Goal: Task Accomplishment & Management: Manage account settings

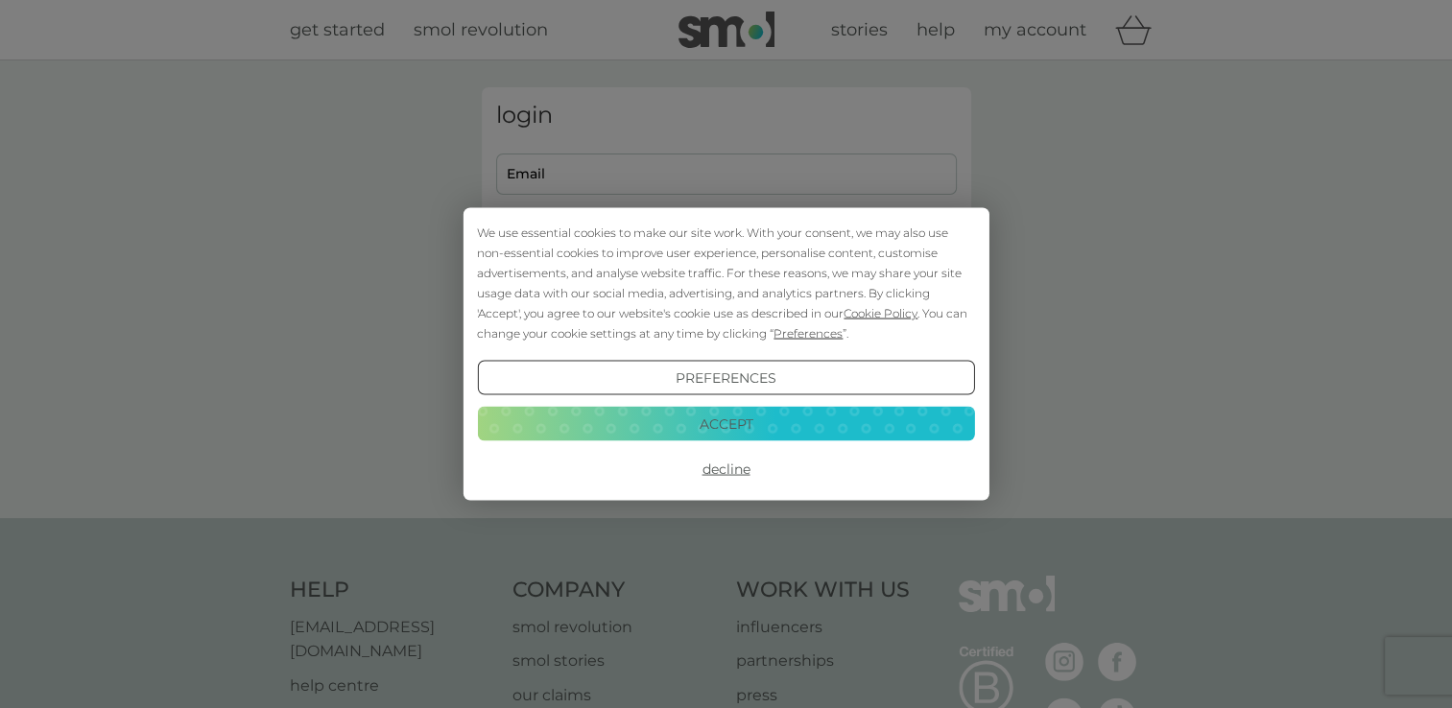
type input "ali_g0208@yahoo.co.uk"
click at [766, 425] on button "Accept" at bounding box center [725, 423] width 497 height 35
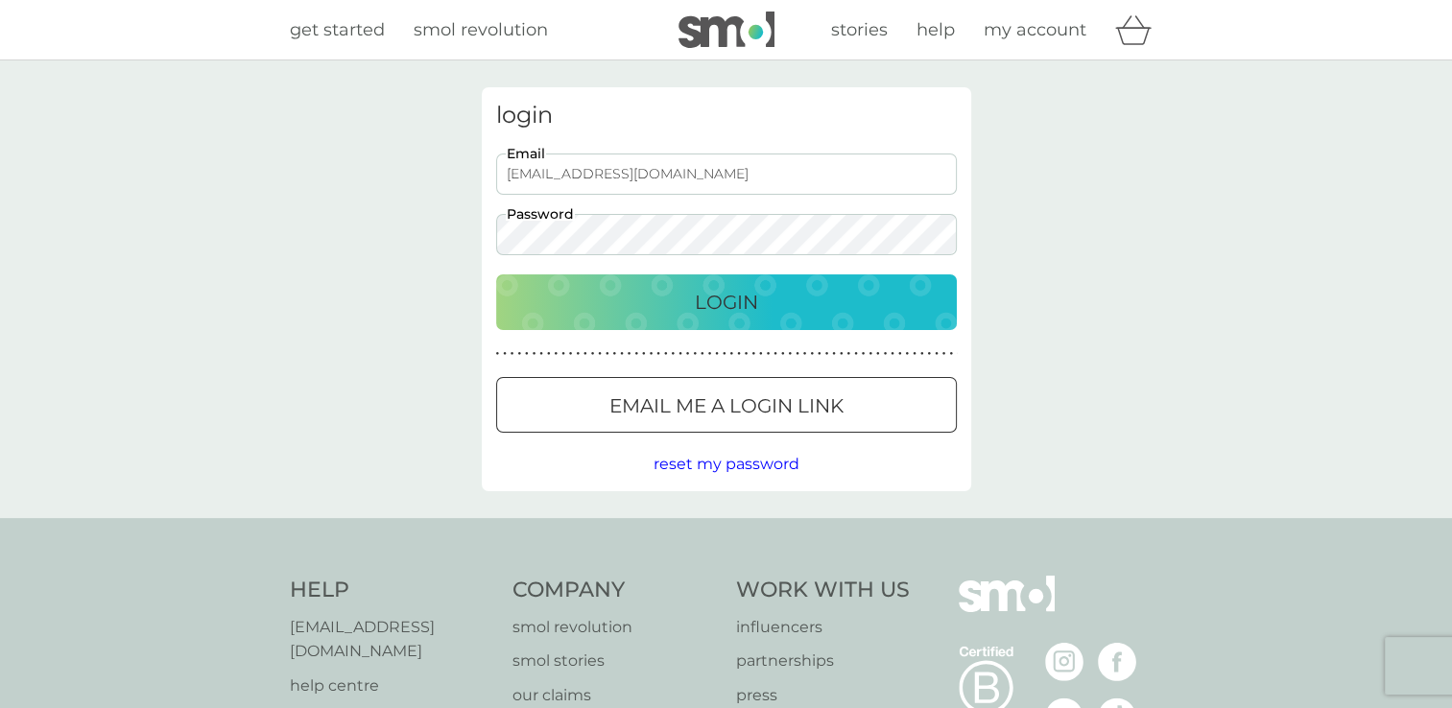
click at [768, 293] on div "Login" at bounding box center [726, 302] width 422 height 31
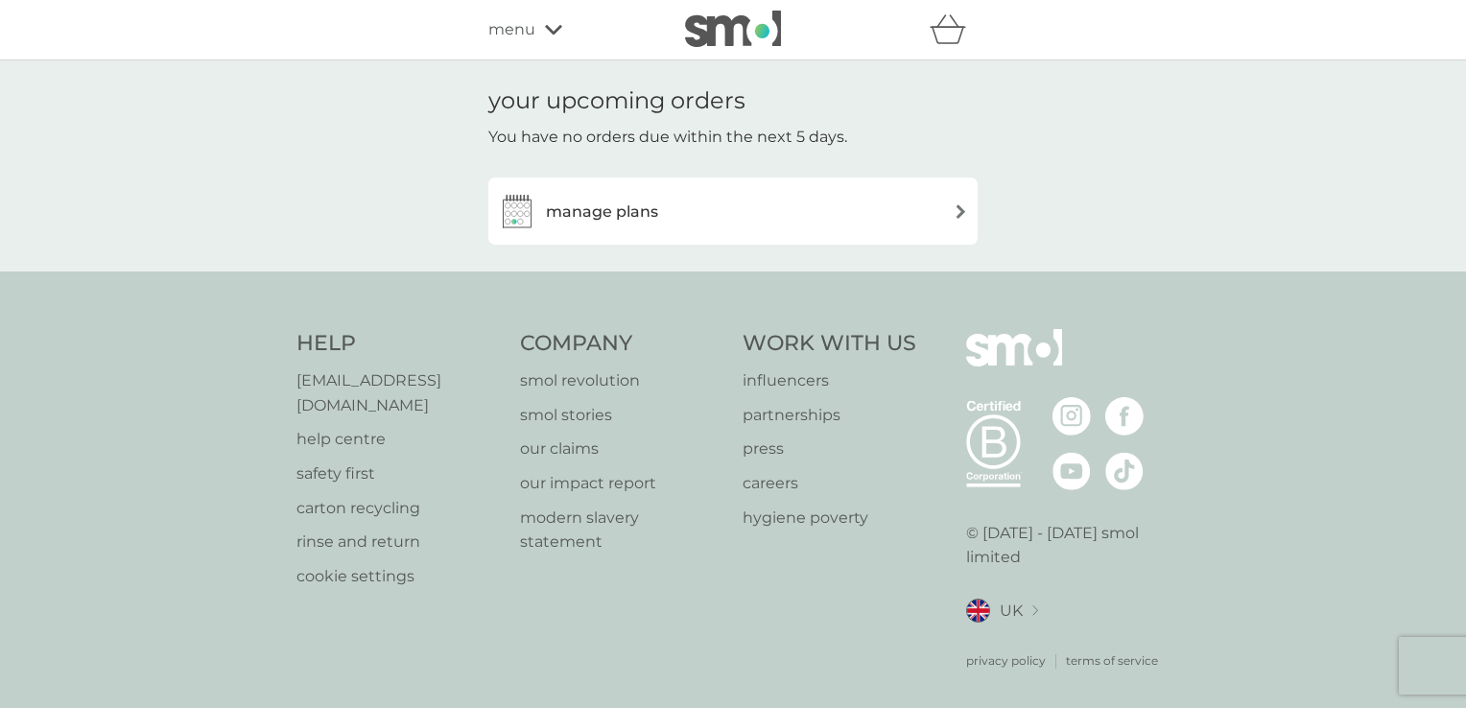
click at [944, 211] on div "manage plans" at bounding box center [733, 211] width 470 height 38
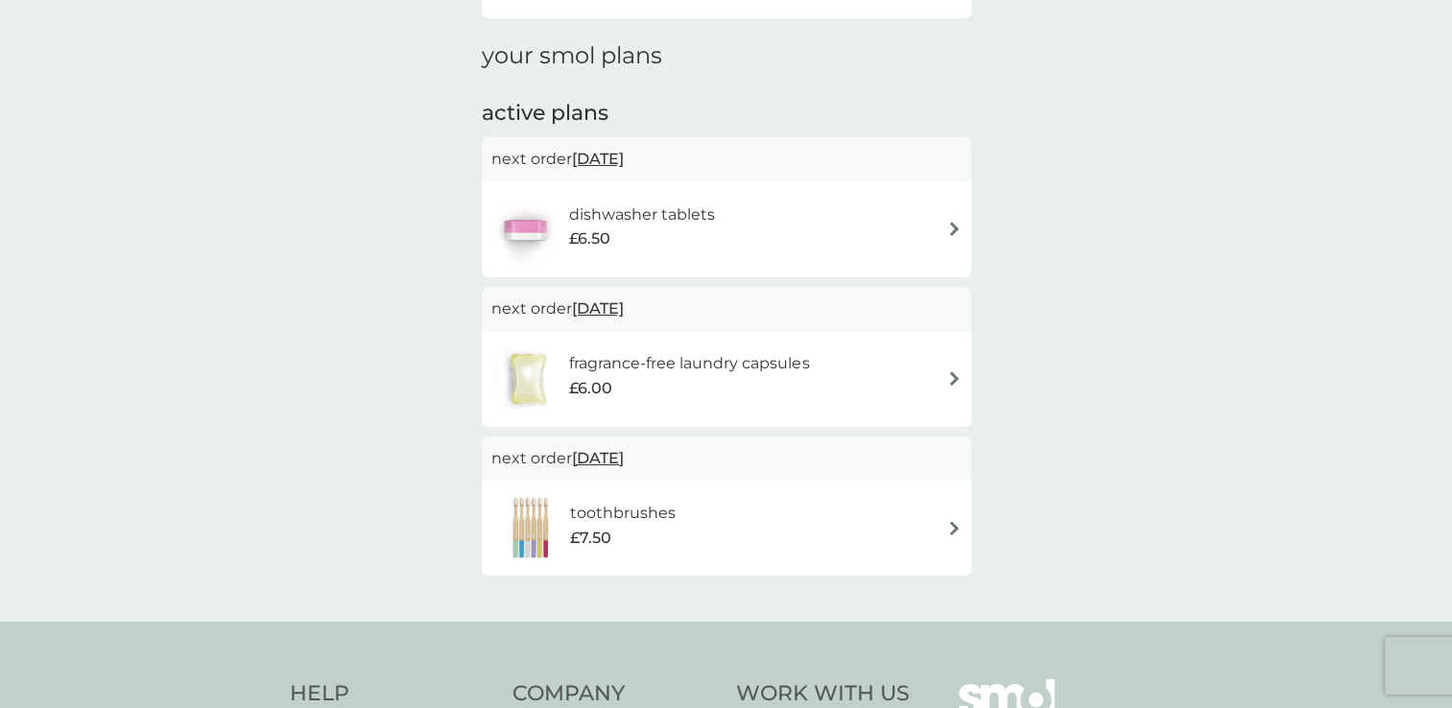
scroll to position [259, 0]
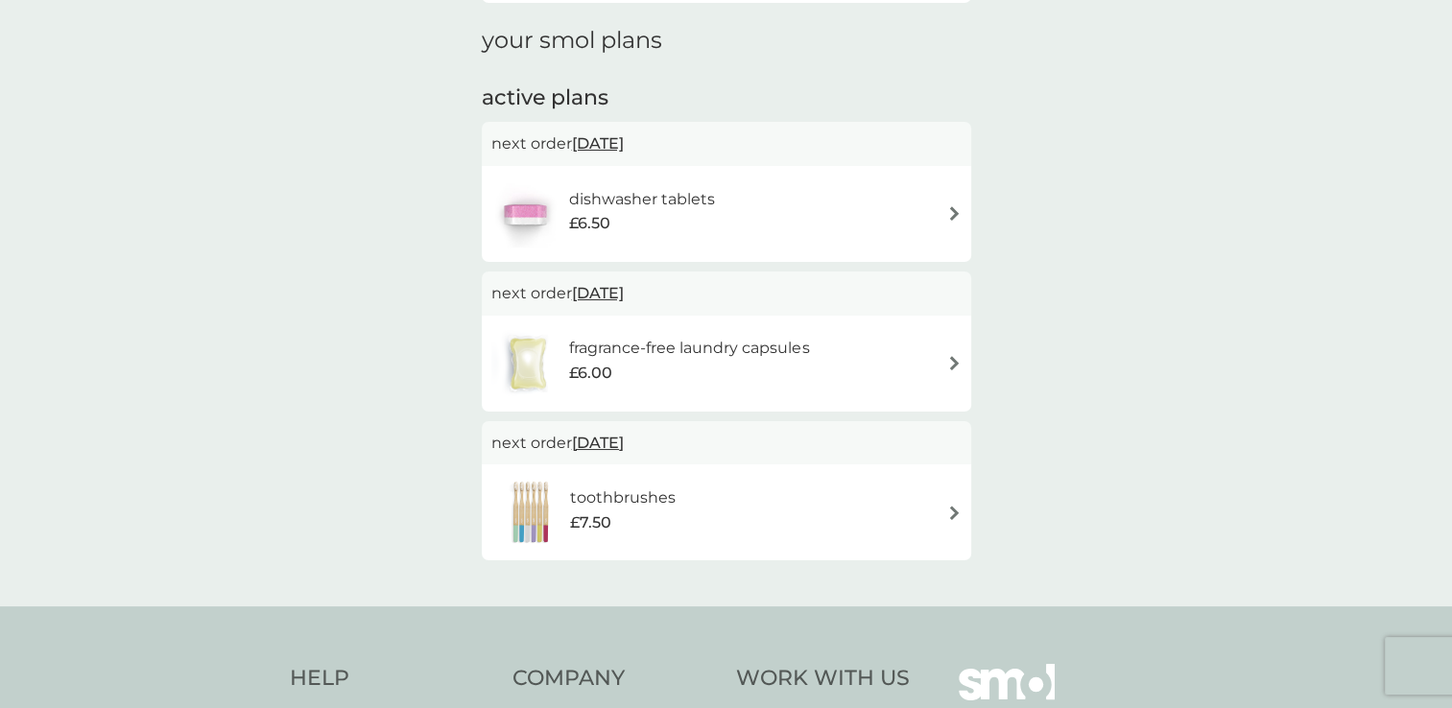
click at [942, 510] on div "toothbrushes £7.50" at bounding box center [726, 512] width 470 height 67
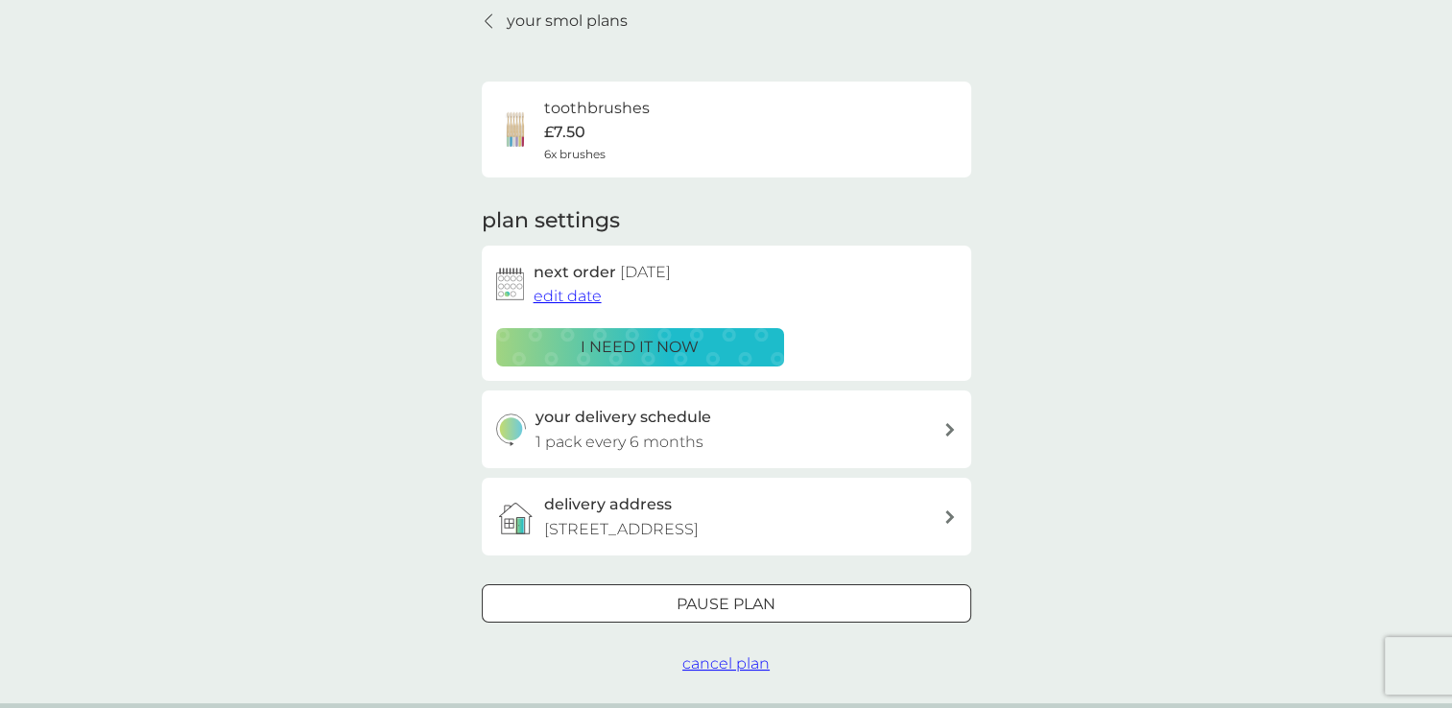
scroll to position [78, 0]
click at [576, 302] on span "edit date" at bounding box center [567, 297] width 68 height 18
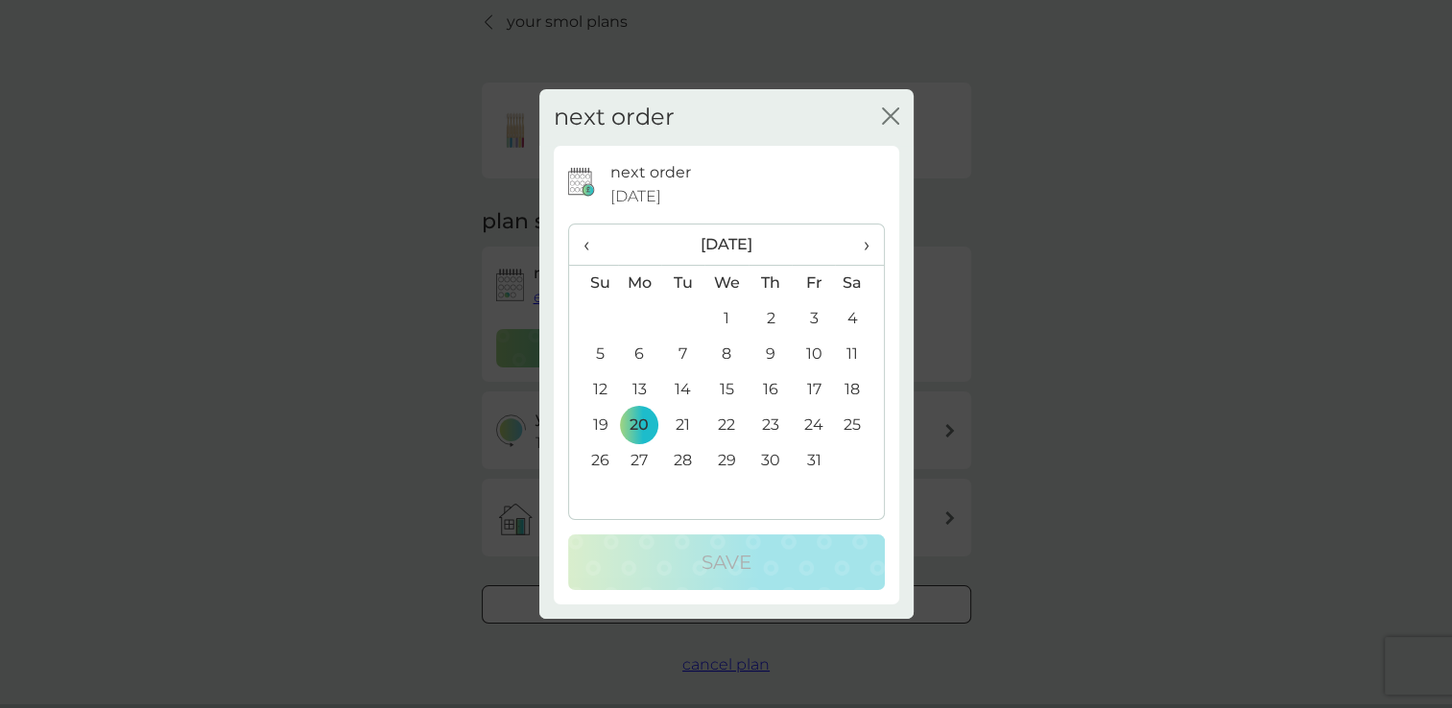
click at [723, 431] on td "22" at bounding box center [726, 426] width 44 height 36
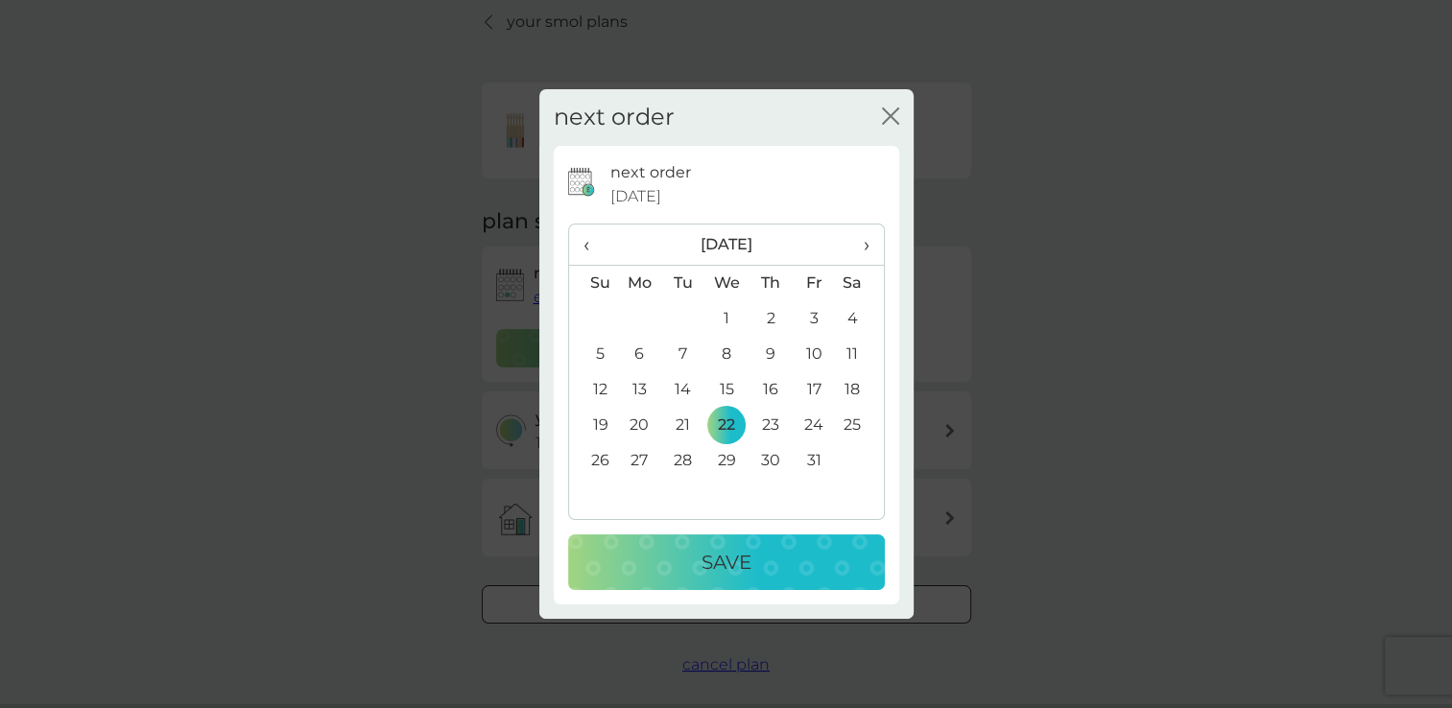
click at [758, 557] on div "Save" at bounding box center [726, 562] width 278 height 31
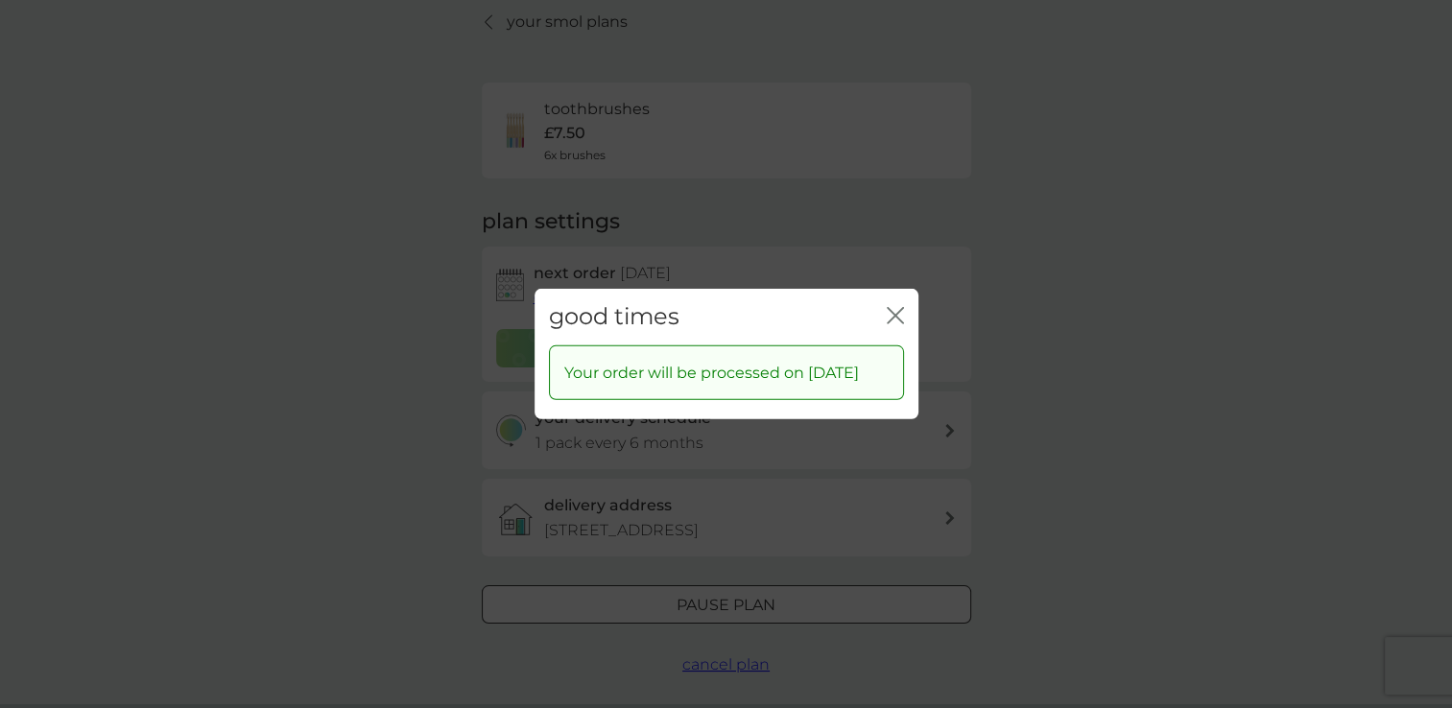
click at [888, 308] on icon "close" at bounding box center [892, 315] width 8 height 15
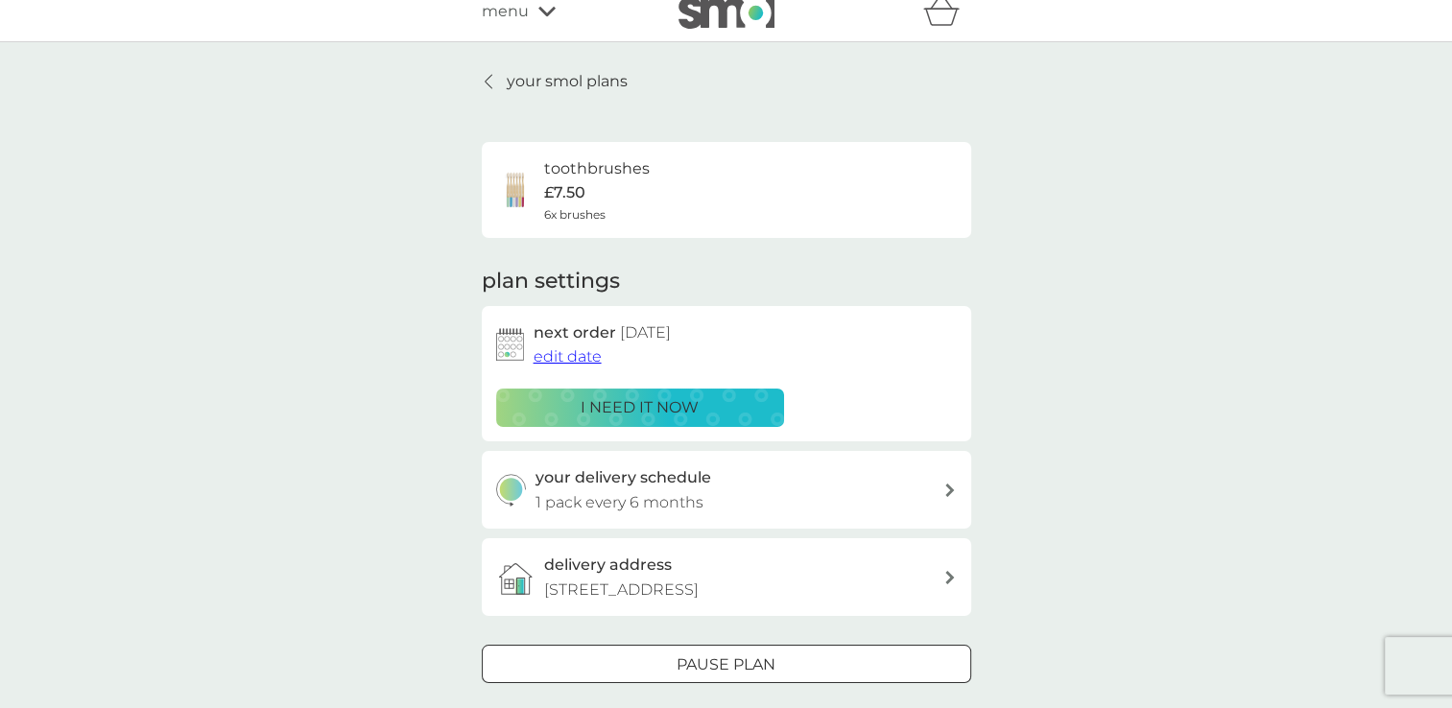
scroll to position [0, 0]
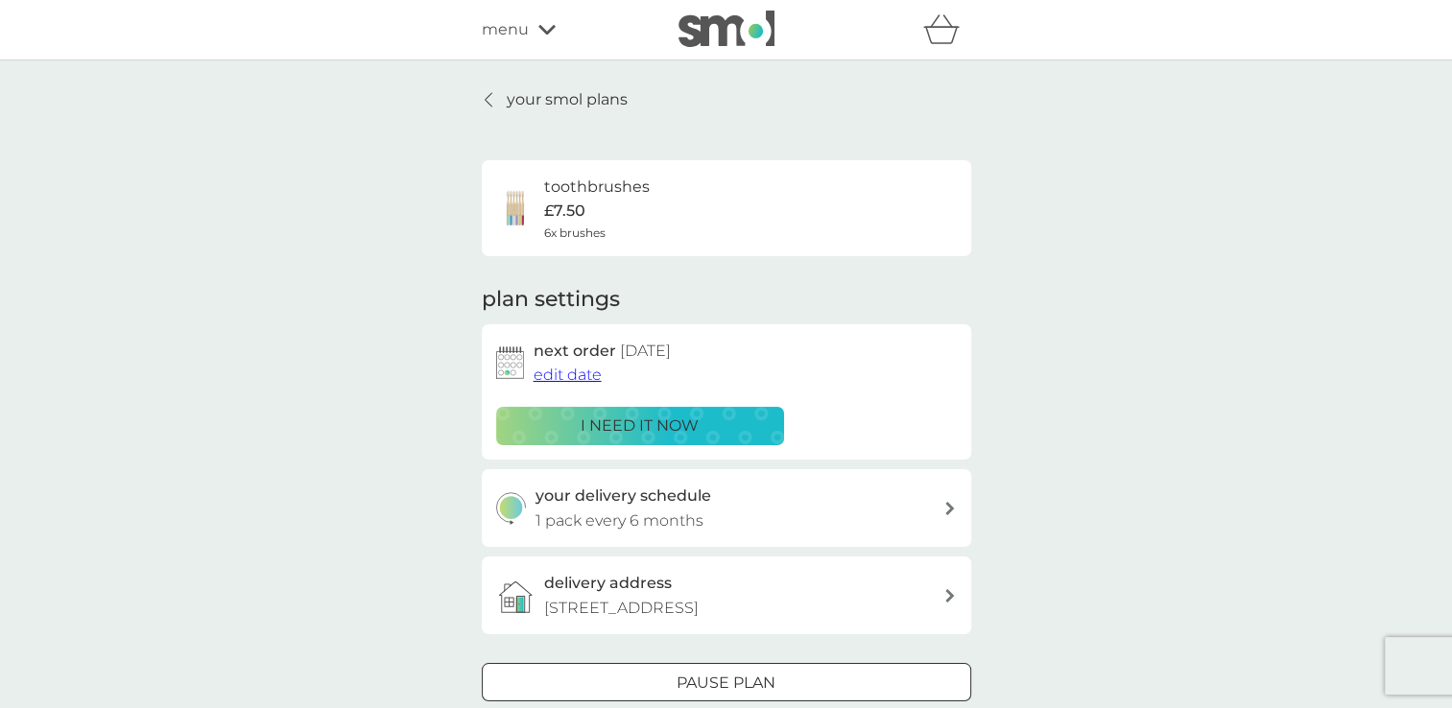
click at [582, 92] on p "your smol plans" at bounding box center [567, 99] width 121 height 25
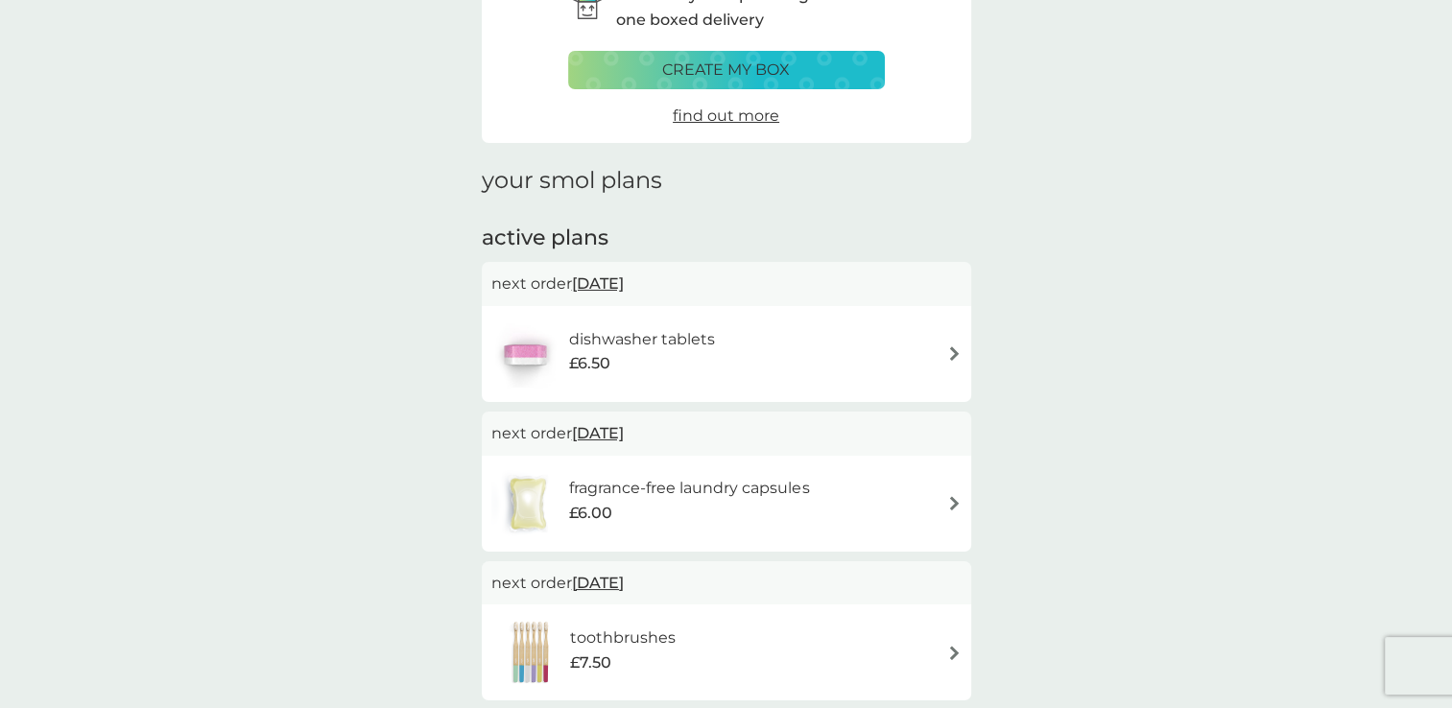
scroll to position [207, 0]
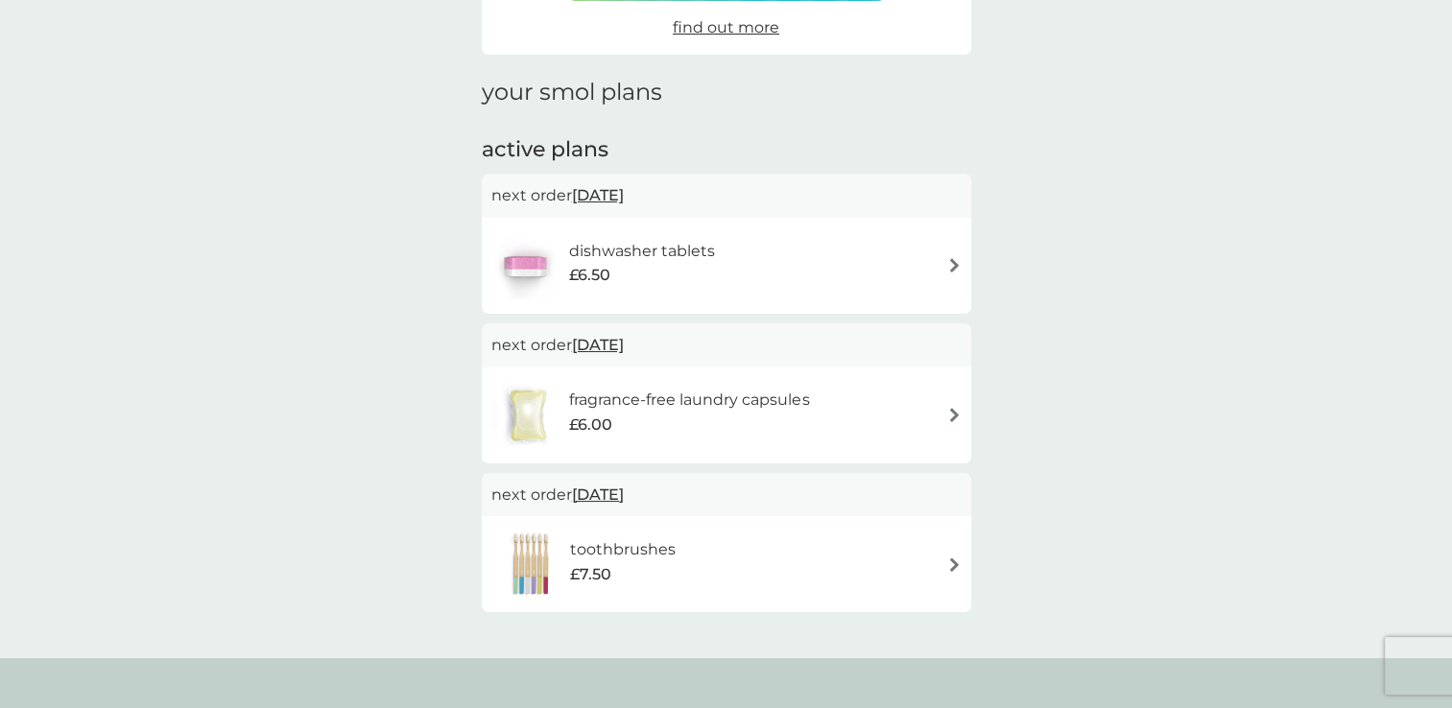
click at [945, 412] on div "fragrance-free laundry capsules £6.00" at bounding box center [726, 415] width 470 height 67
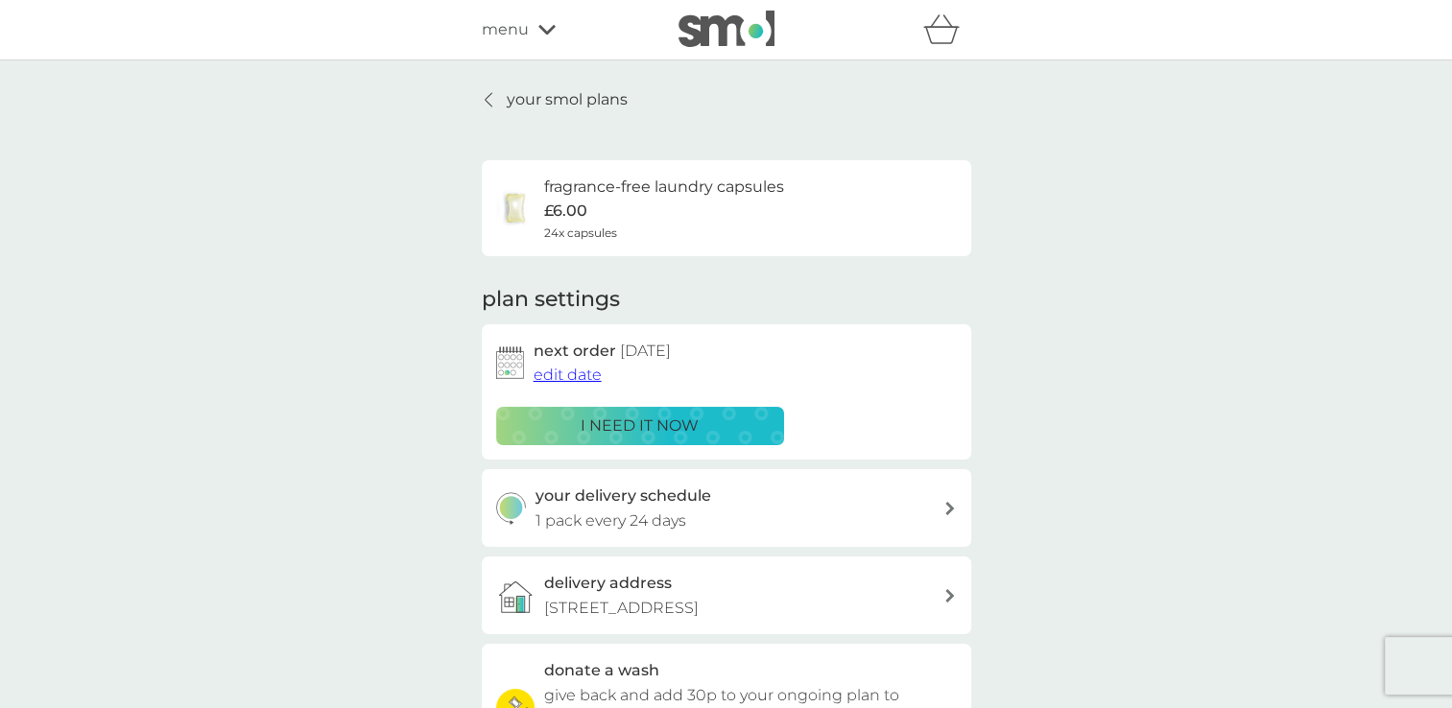
click at [586, 376] on span "edit date" at bounding box center [567, 375] width 68 height 18
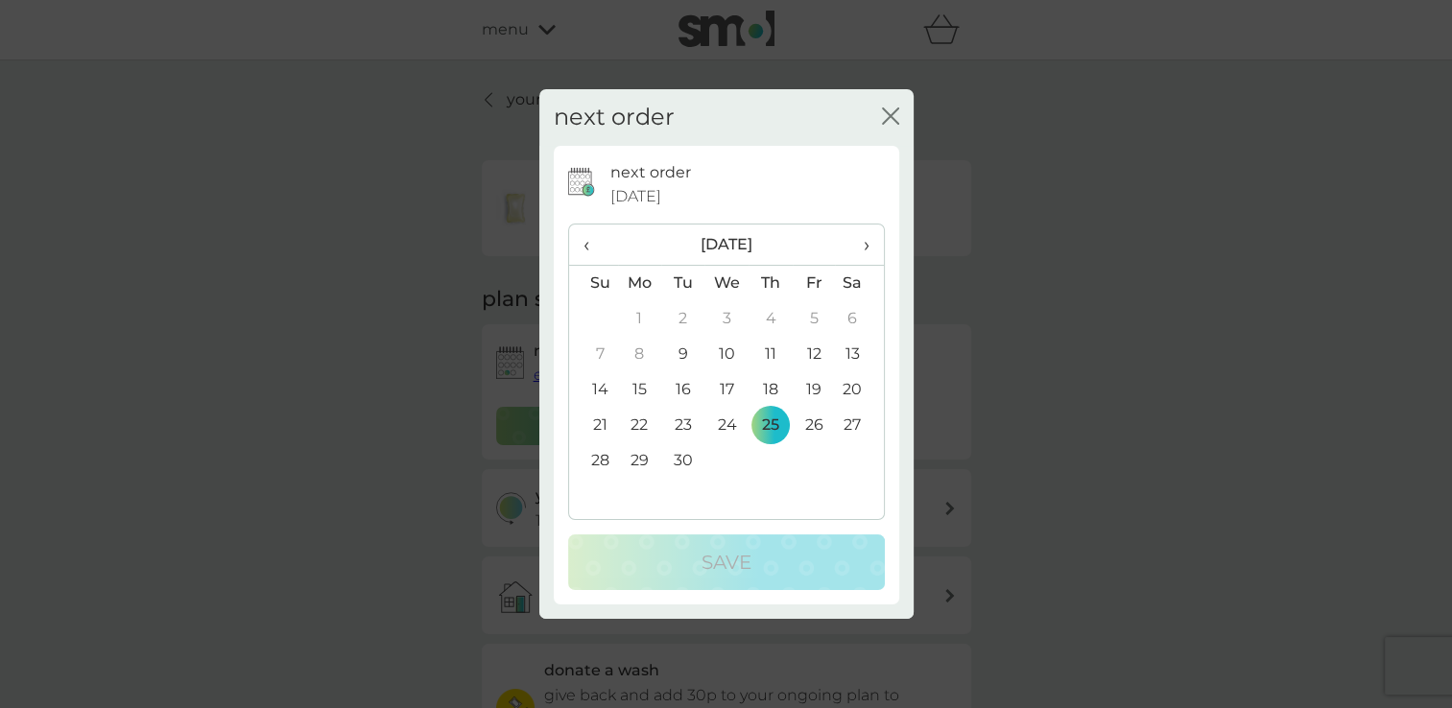
click at [637, 434] on td "22" at bounding box center [640, 426] width 44 height 36
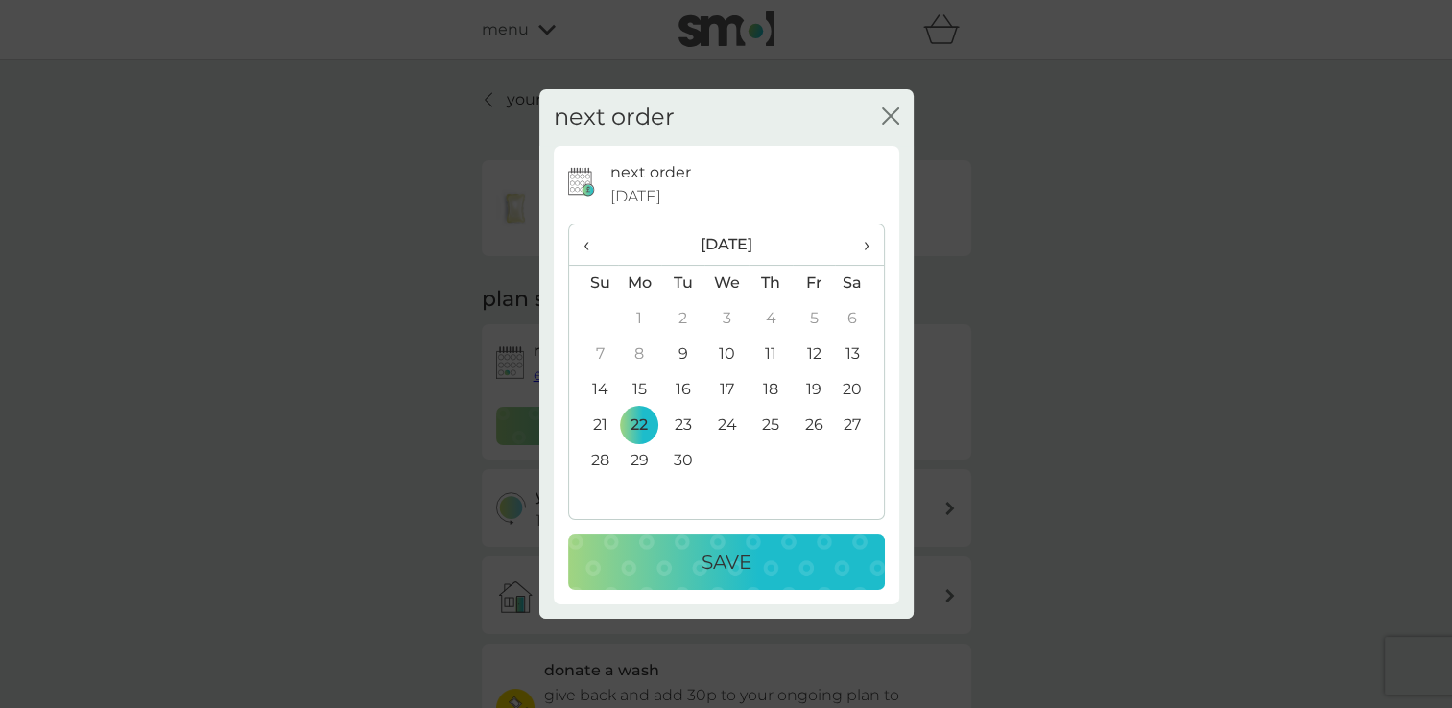
click at [746, 560] on p "Save" at bounding box center [726, 562] width 50 height 31
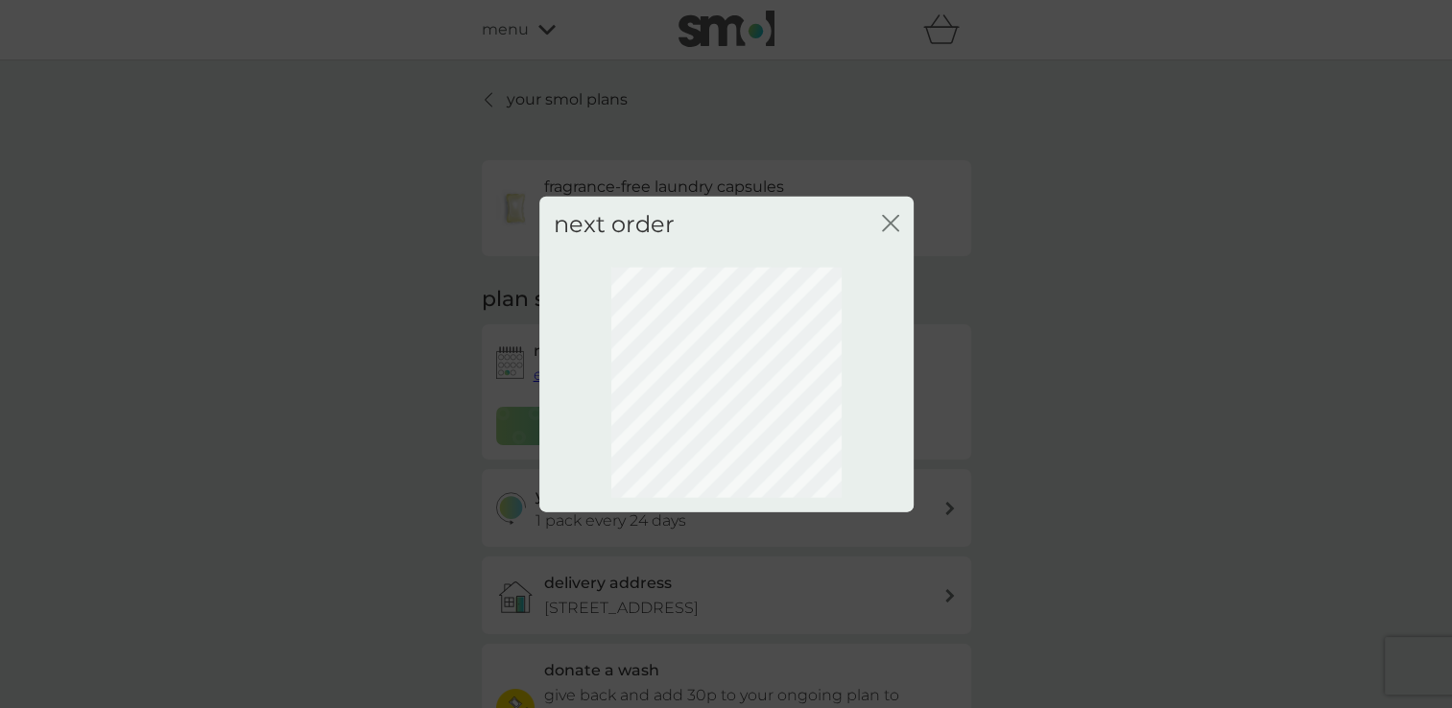
click at [890, 224] on icon "close" at bounding box center [894, 223] width 8 height 15
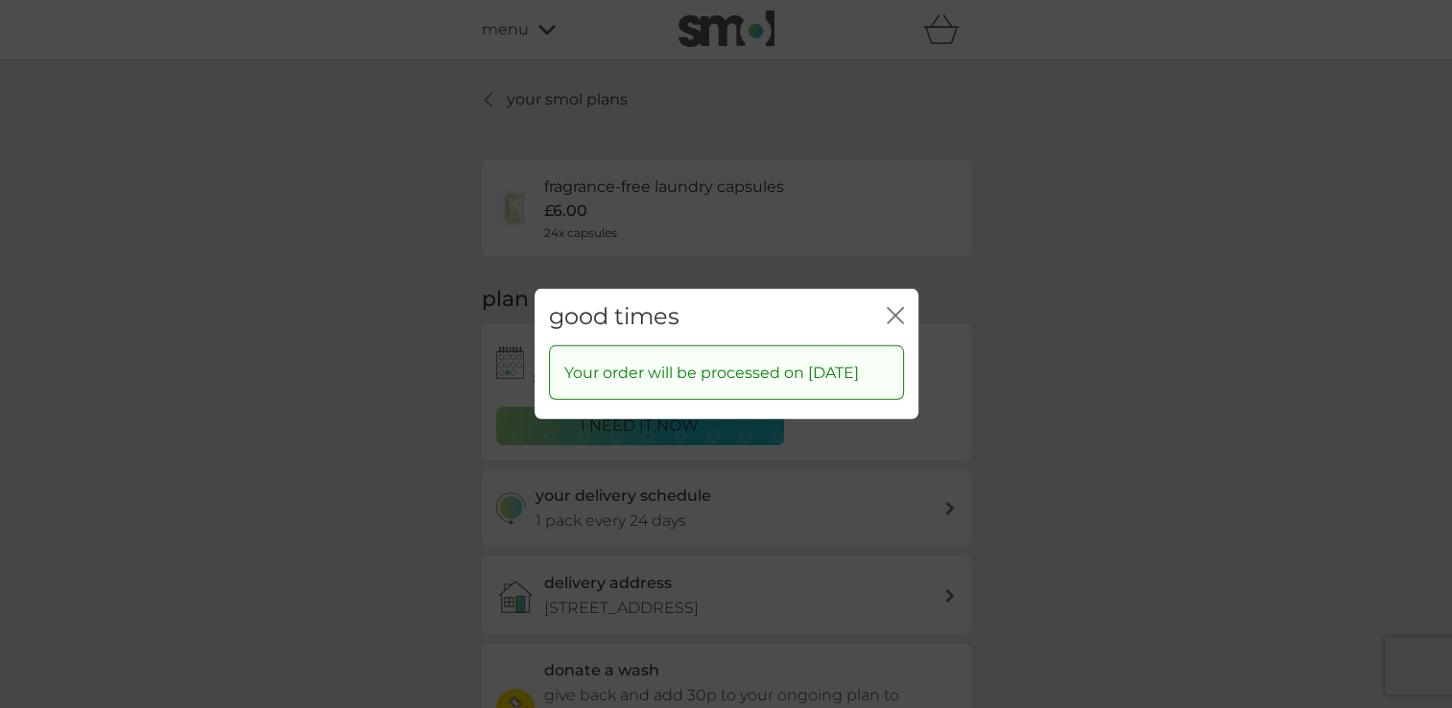
click at [898, 307] on icon "close" at bounding box center [895, 315] width 17 height 17
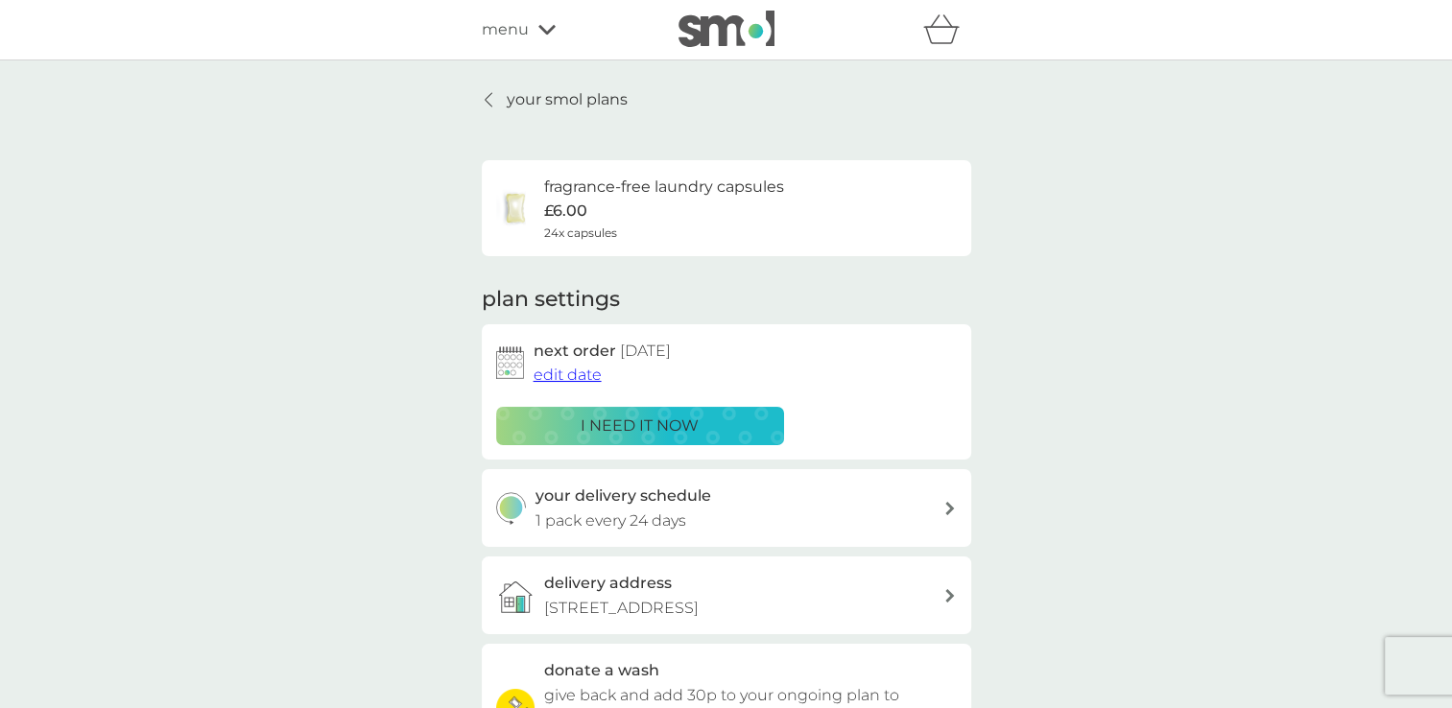
click at [583, 100] on p "your smol plans" at bounding box center [567, 99] width 121 height 25
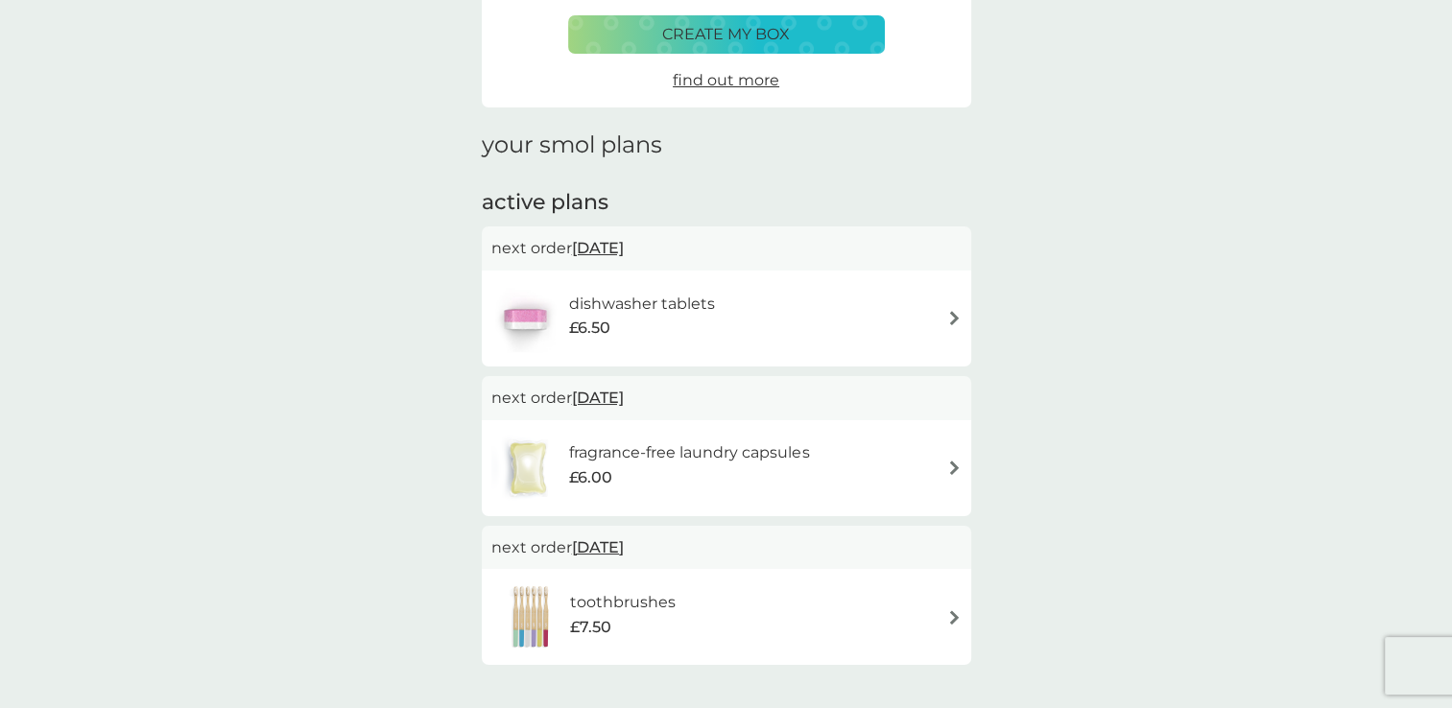
scroll to position [184, 0]
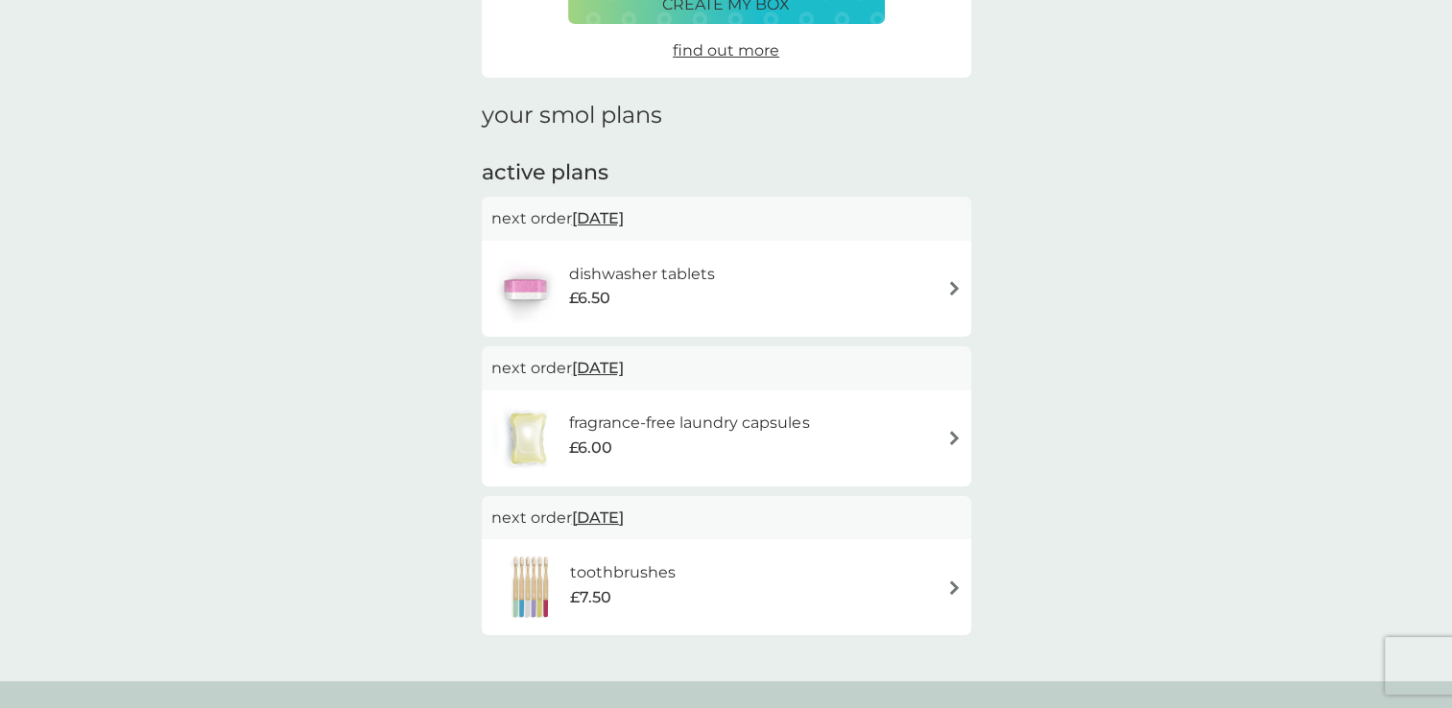
click at [936, 292] on div "dishwasher tablets £6.50" at bounding box center [726, 288] width 470 height 67
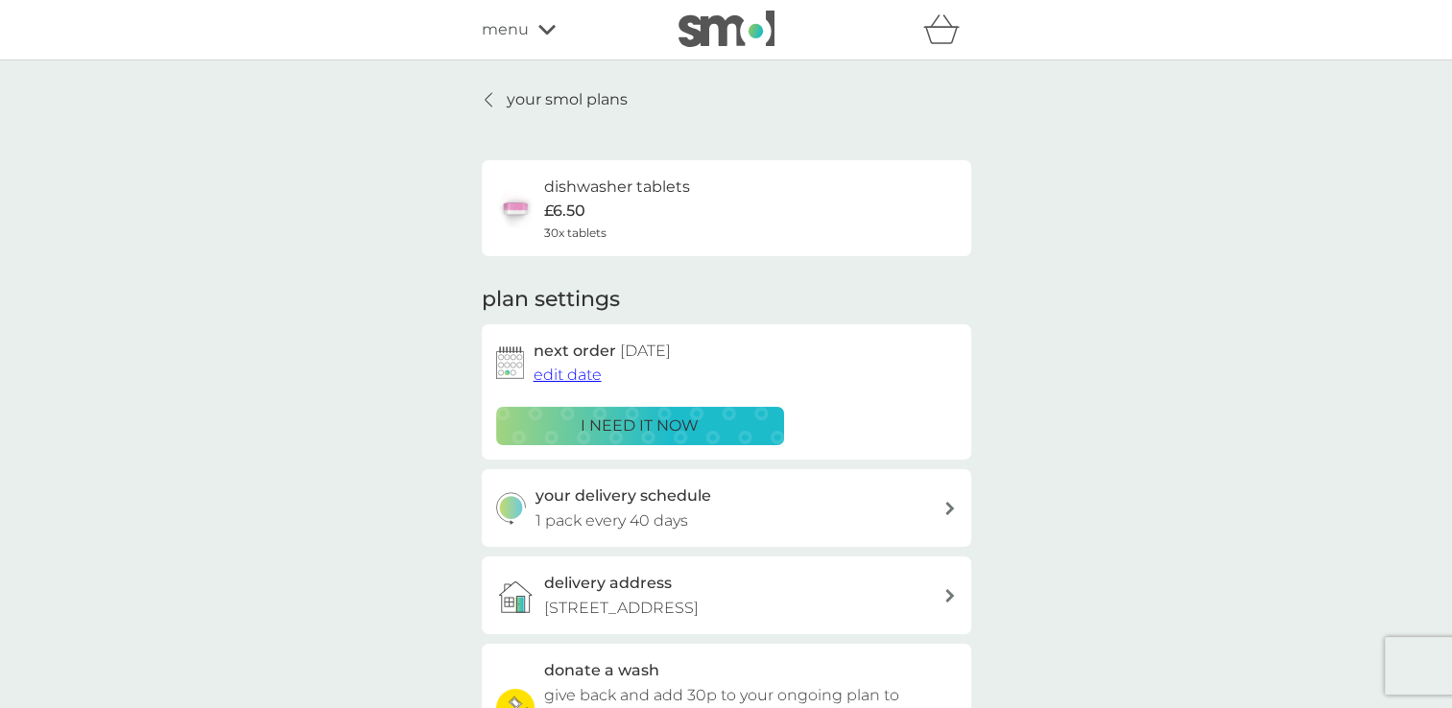
click at [568, 371] on span "edit date" at bounding box center [567, 375] width 68 height 18
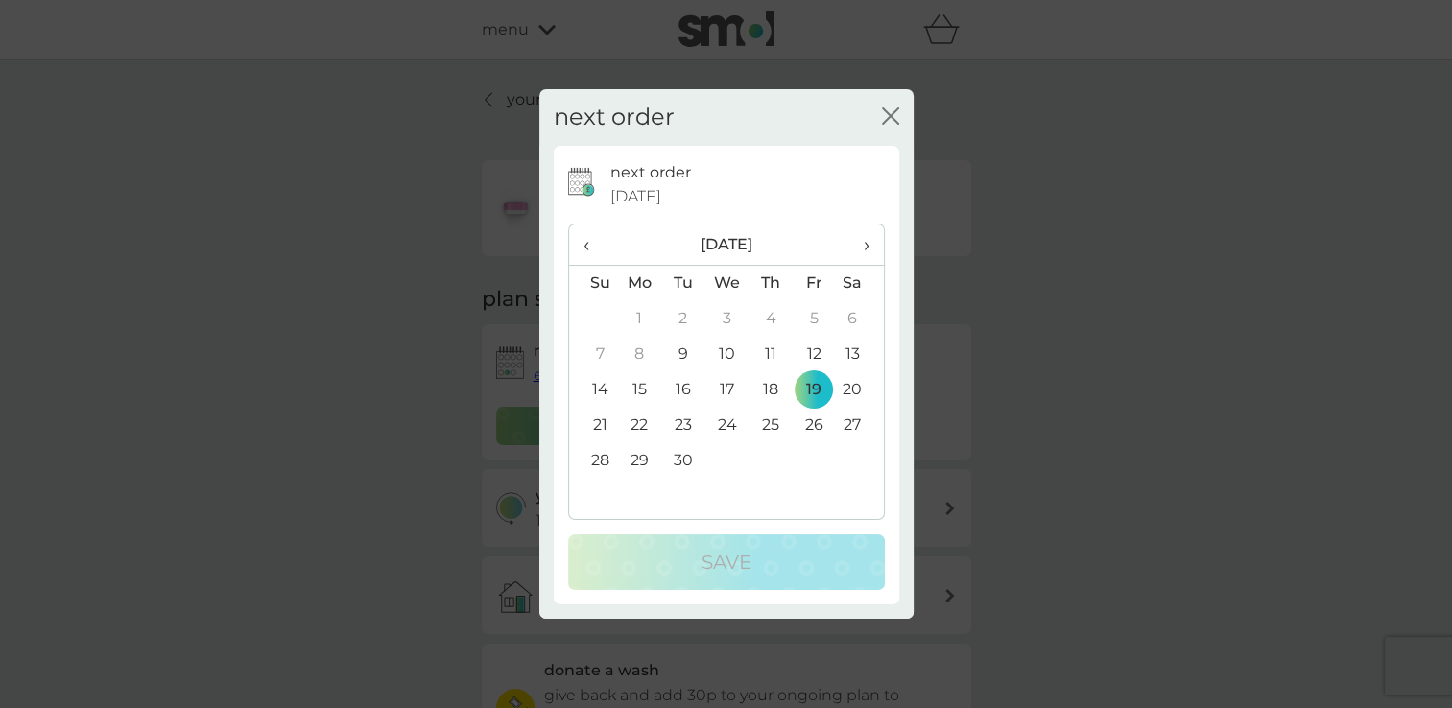
click at [636, 426] on td "22" at bounding box center [640, 426] width 44 height 36
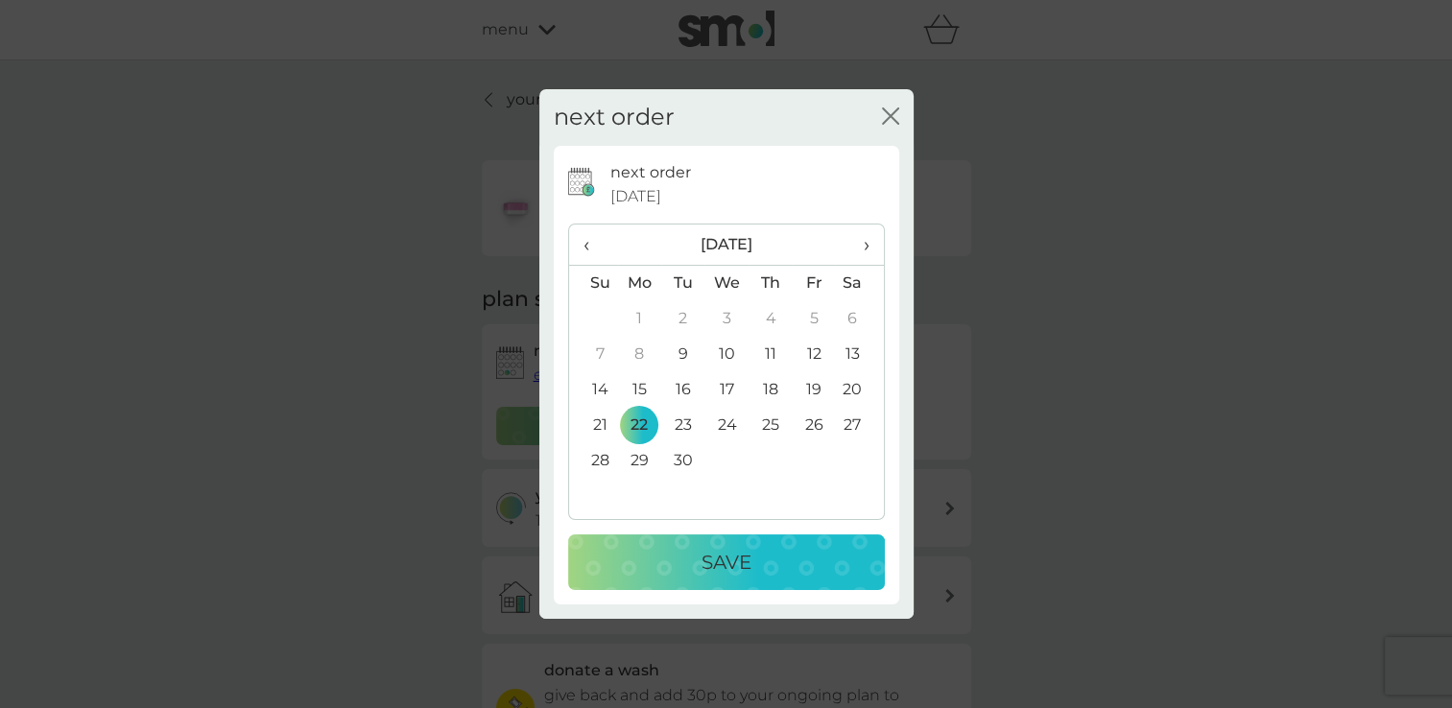
click at [760, 565] on div "Save" at bounding box center [726, 562] width 278 height 31
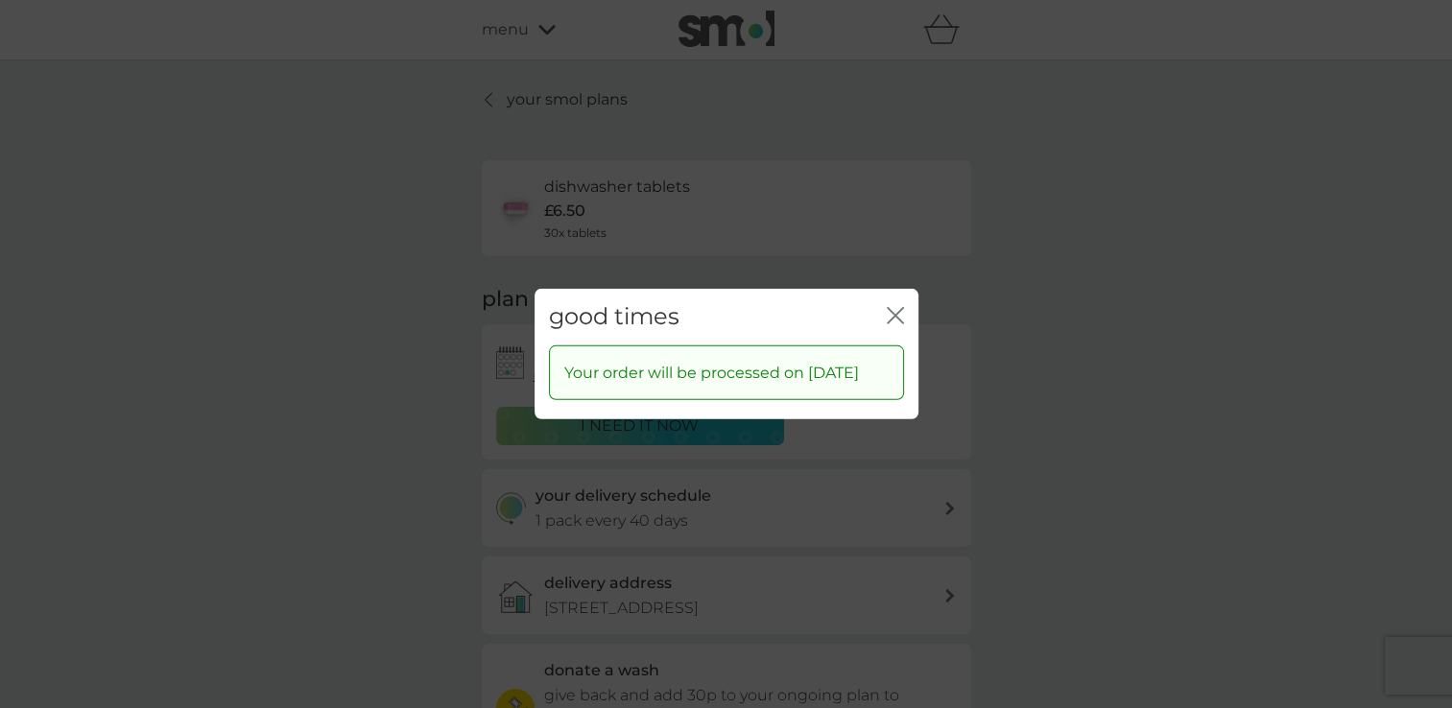
click at [891, 309] on icon "close" at bounding box center [895, 315] width 17 height 17
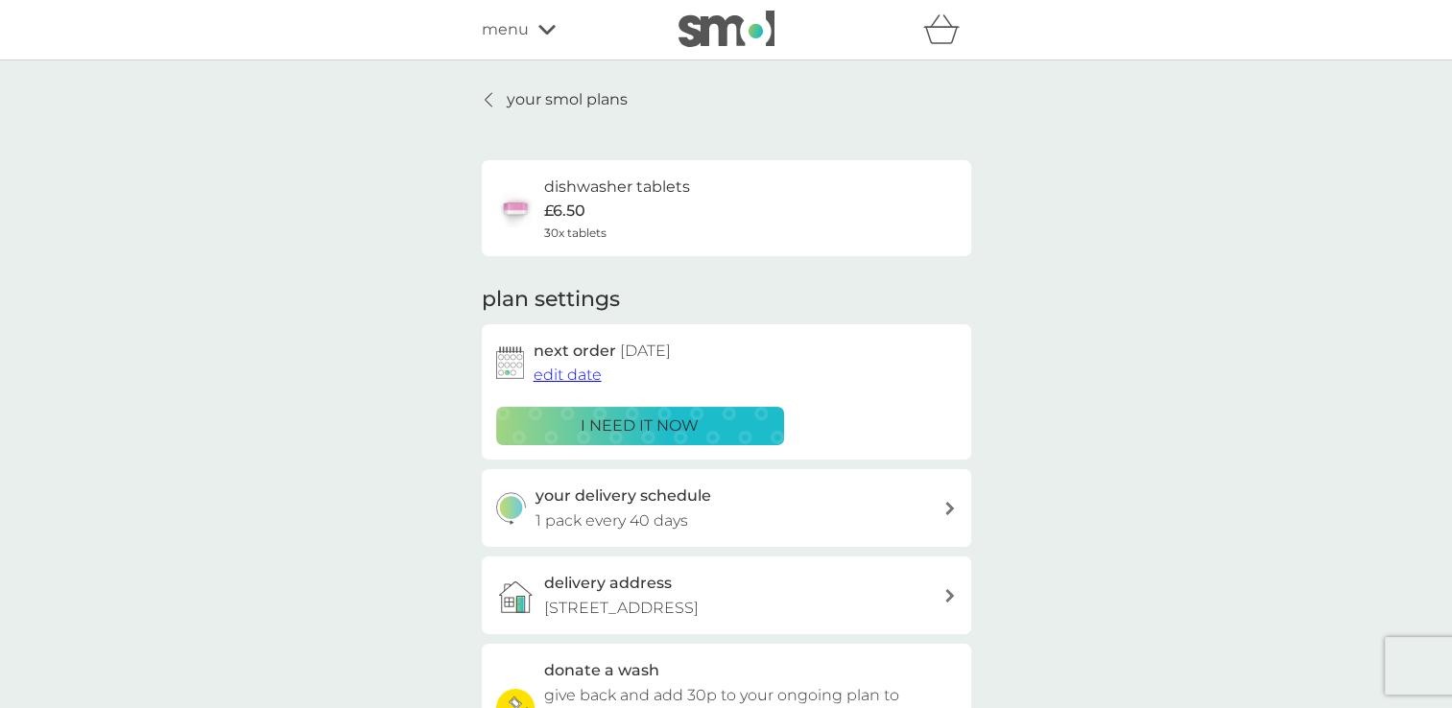
click at [518, 109] on p "your smol plans" at bounding box center [567, 99] width 121 height 25
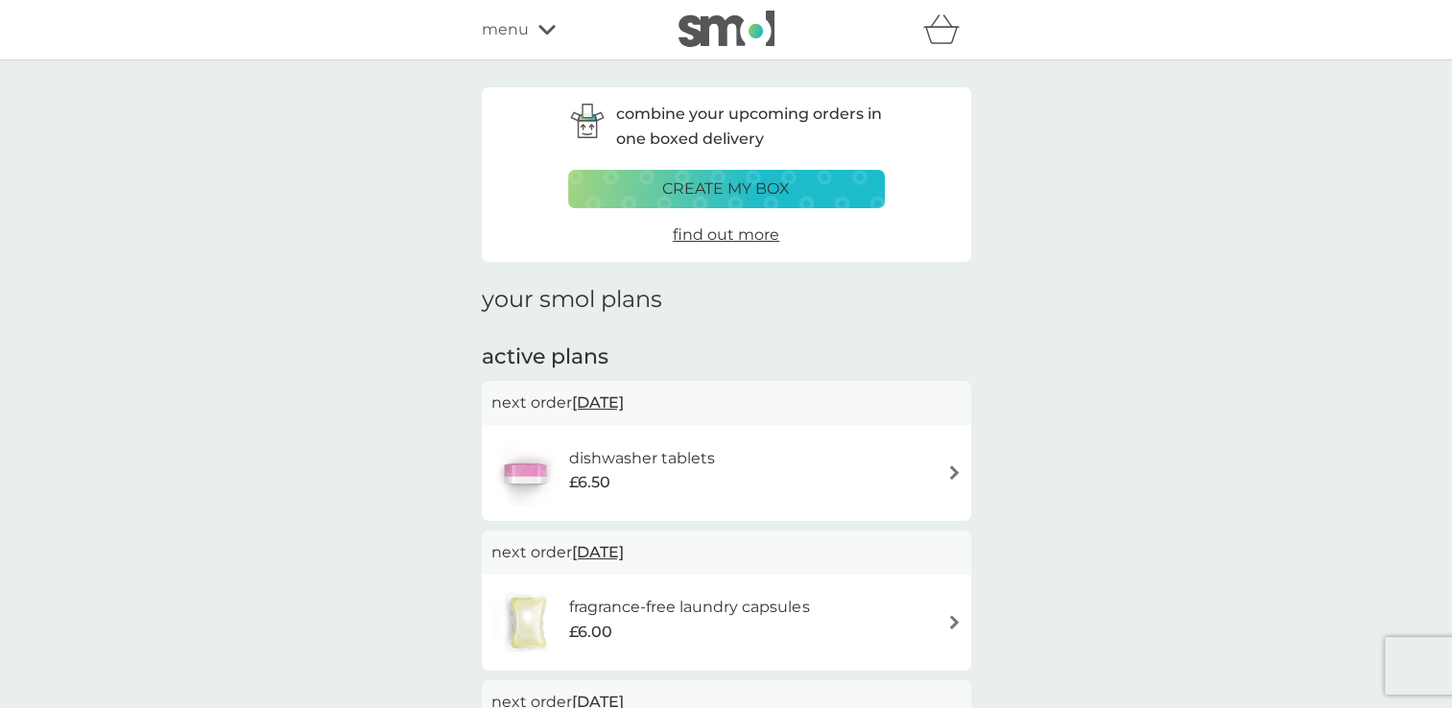
click at [753, 185] on p "create my box" at bounding box center [726, 189] width 128 height 25
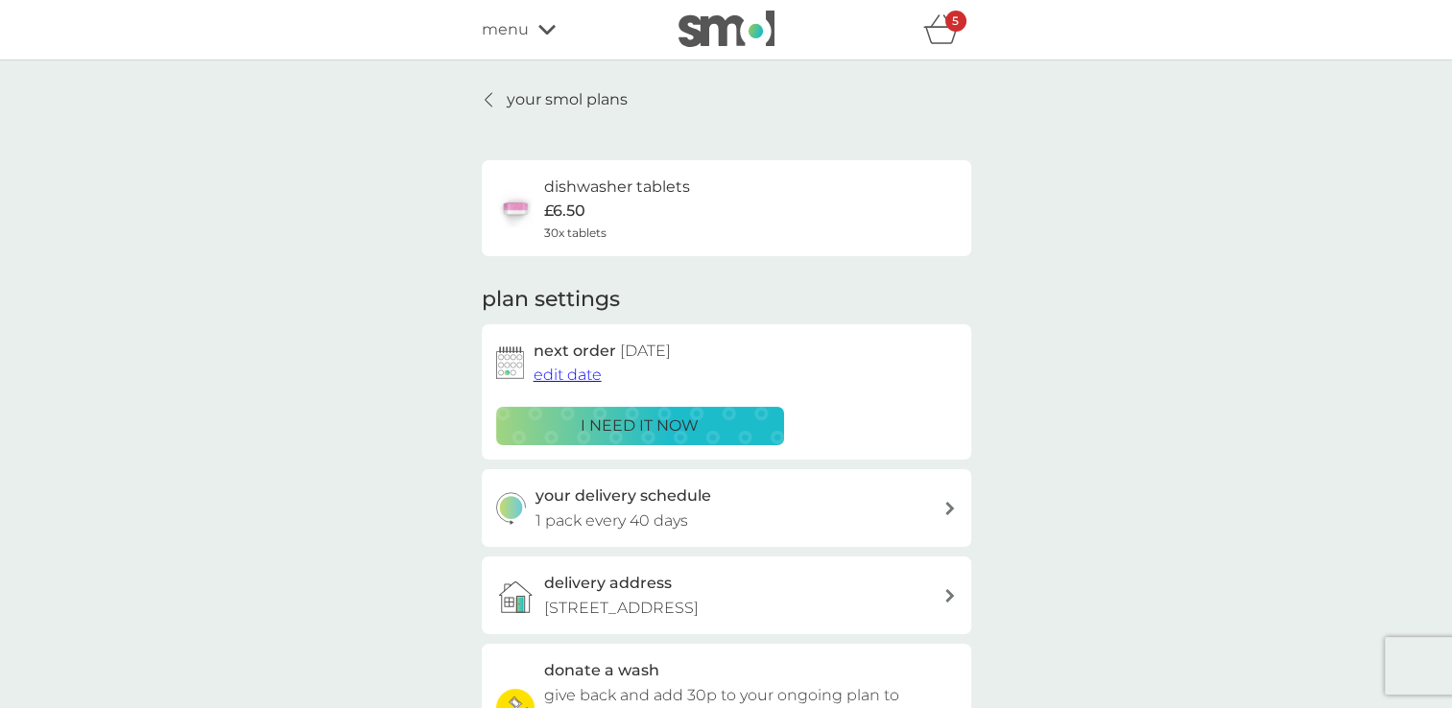
click at [936, 35] on icon "basket" at bounding box center [941, 29] width 36 height 30
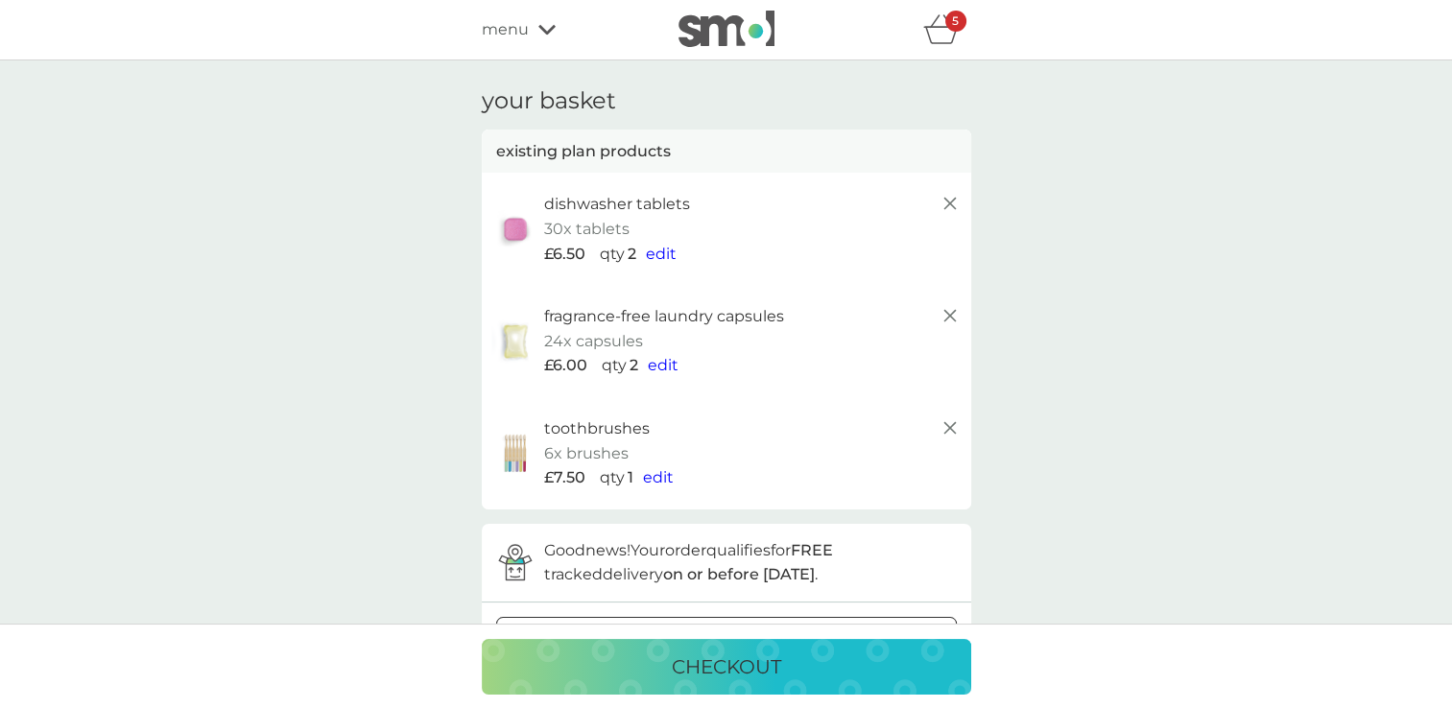
click at [545, 32] on icon at bounding box center [546, 30] width 17 height 10
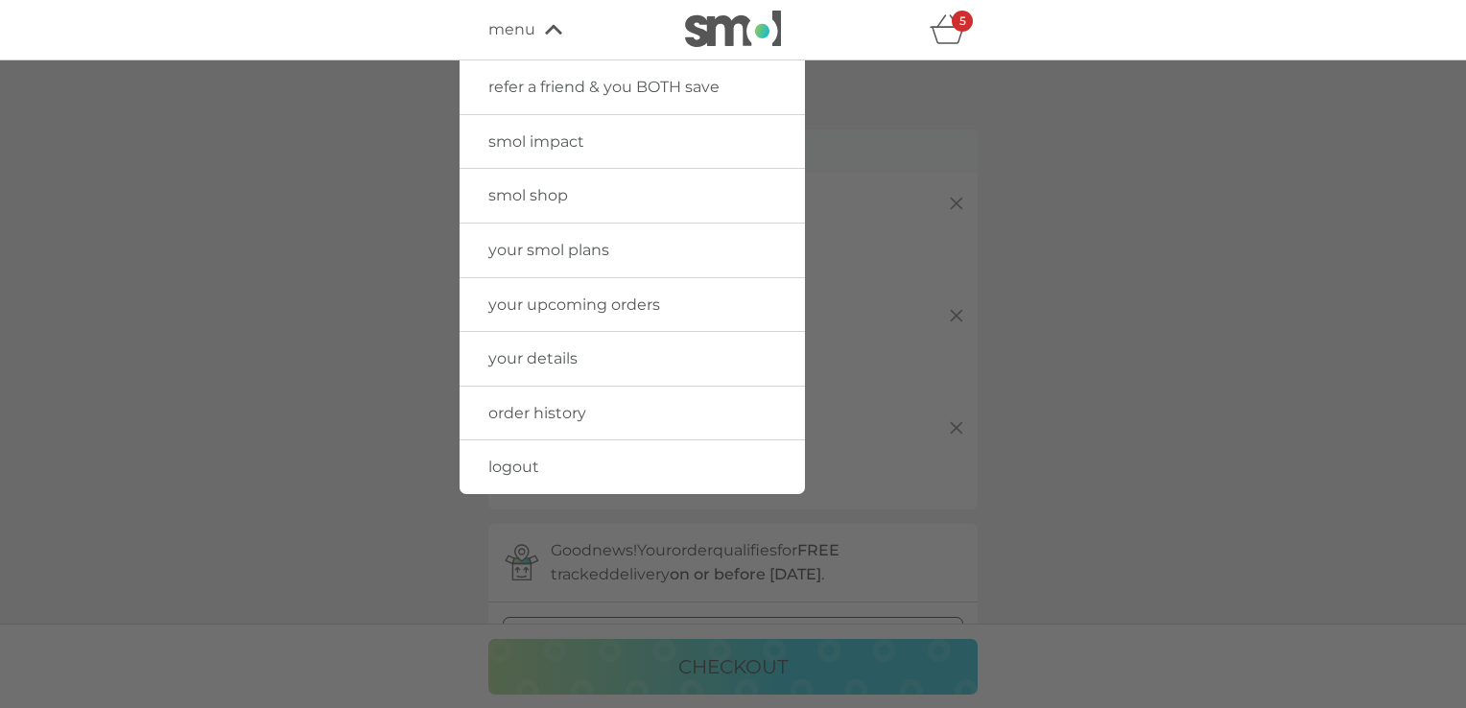
click at [627, 247] on link "your smol plans" at bounding box center [632, 251] width 345 height 54
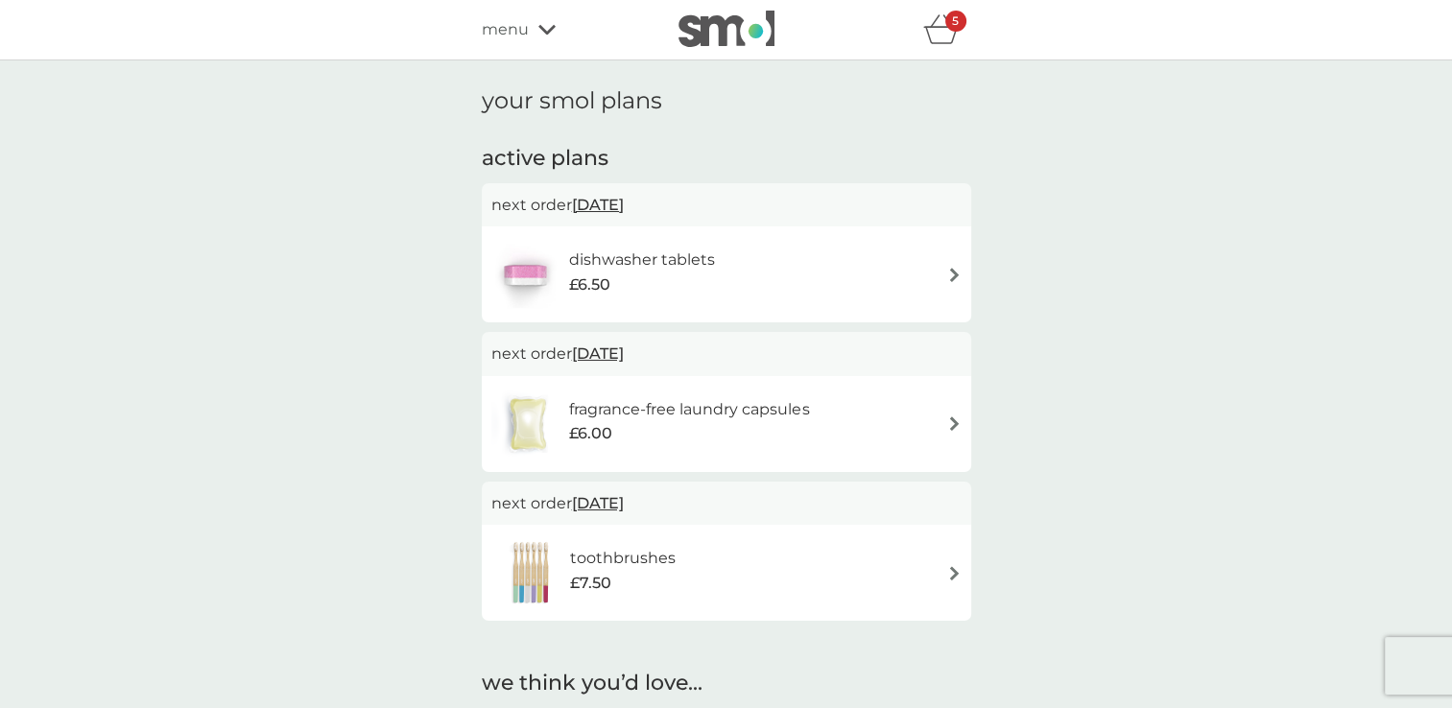
click at [545, 29] on icon at bounding box center [546, 30] width 17 height 12
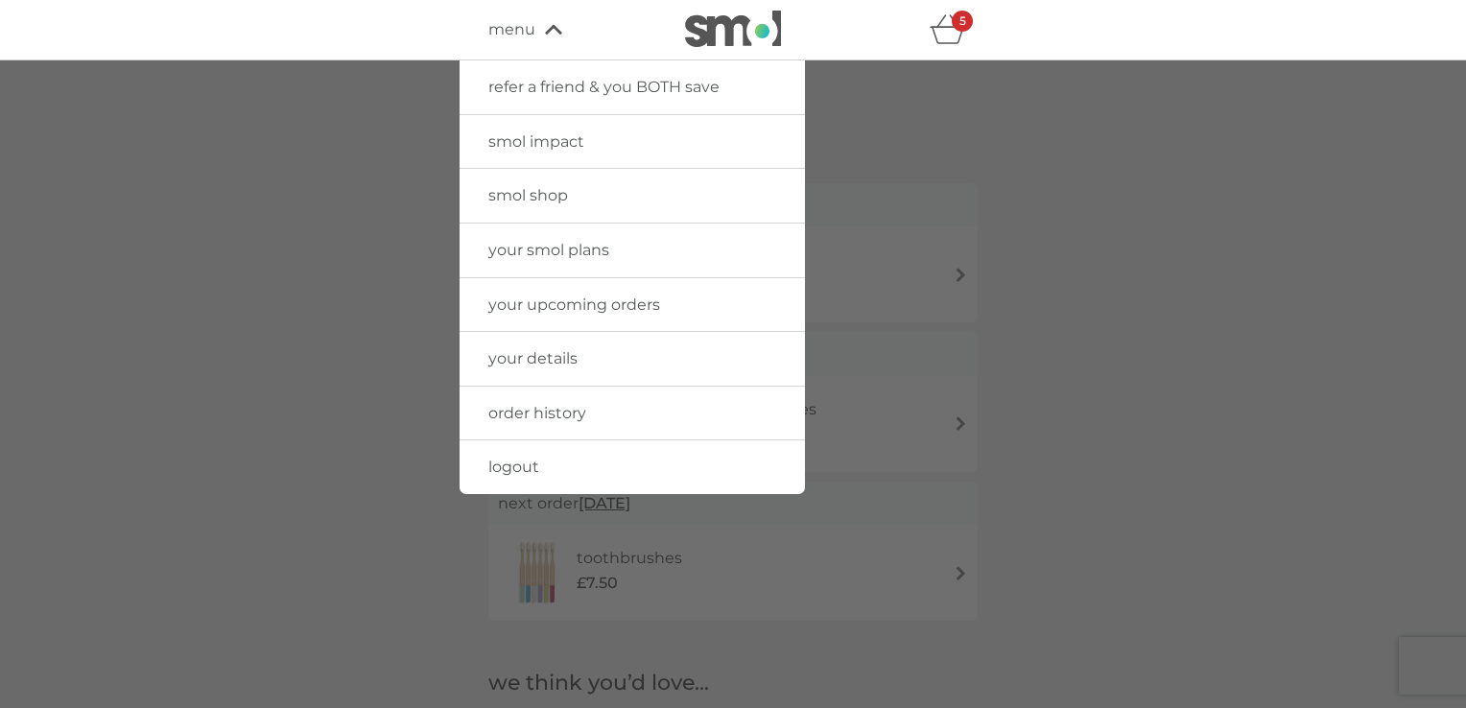
click at [693, 81] on span "refer a friend & you BOTH save" at bounding box center [603, 87] width 231 height 18
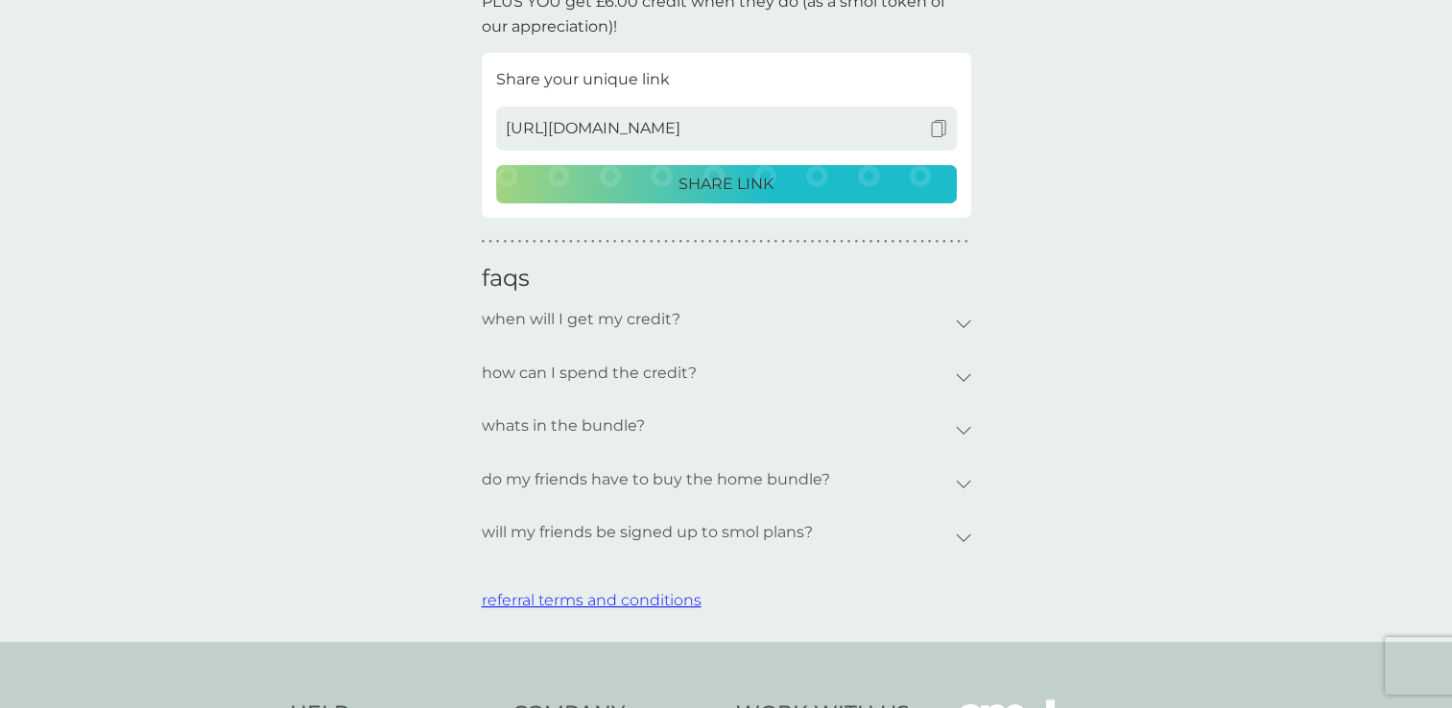
scroll to position [548, 0]
click at [942, 431] on div "whats in the bundle?" at bounding box center [719, 425] width 474 height 44
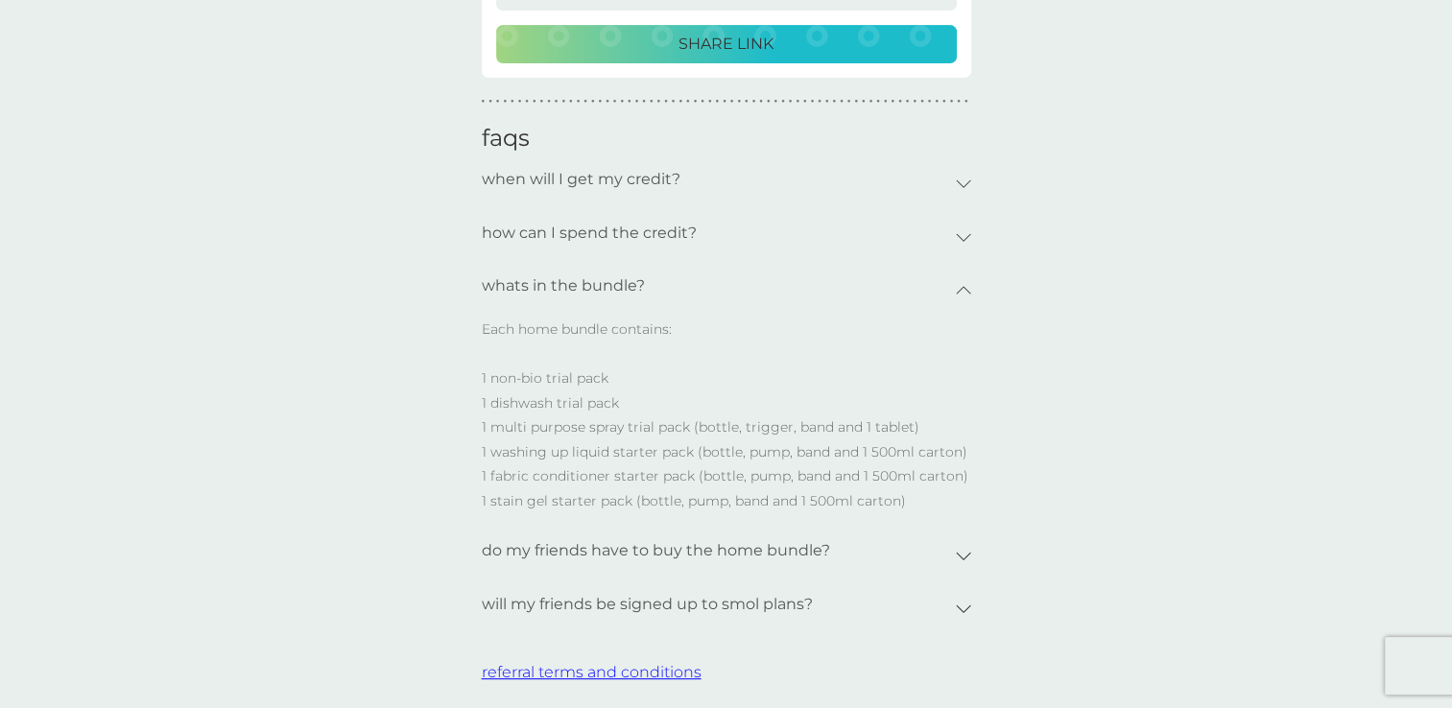
scroll to position [691, 0]
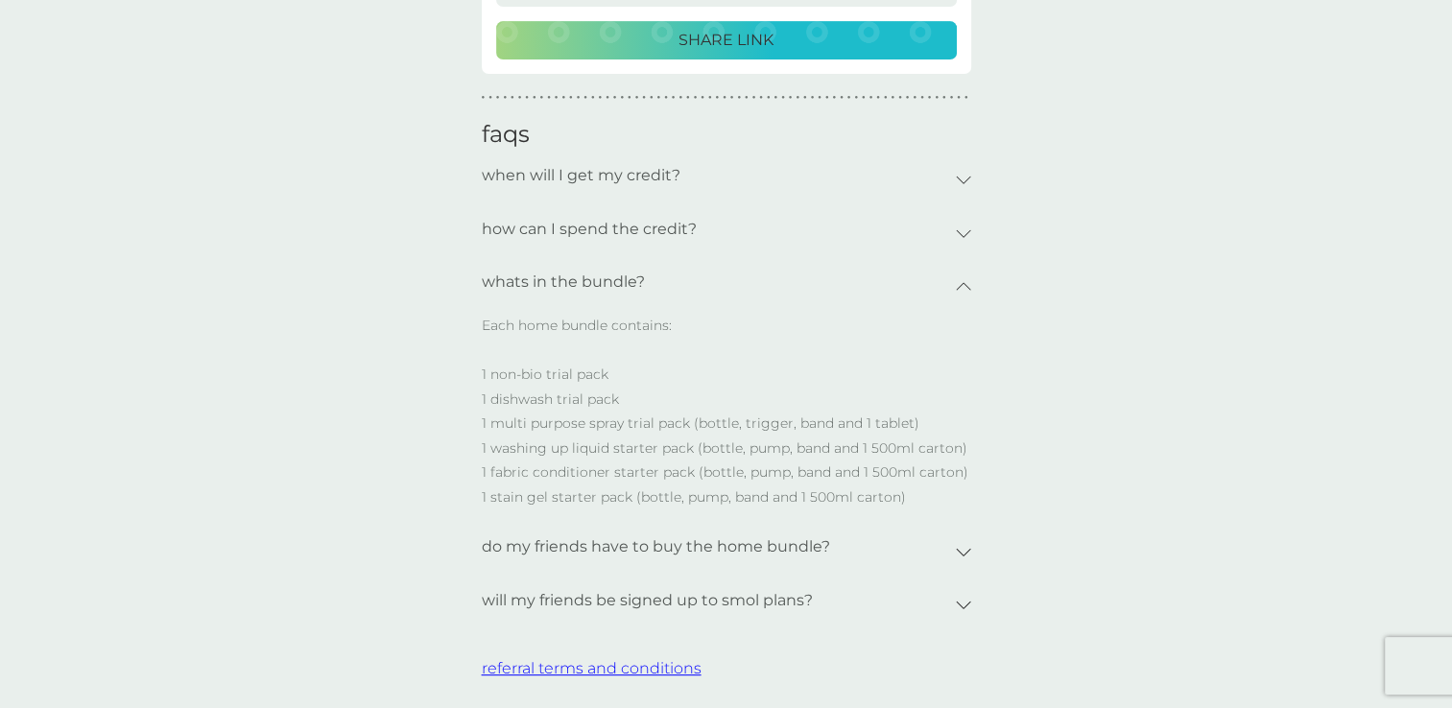
click at [956, 545] on div "do my friends have to buy the home bundle?" at bounding box center [726, 552] width 489 height 54
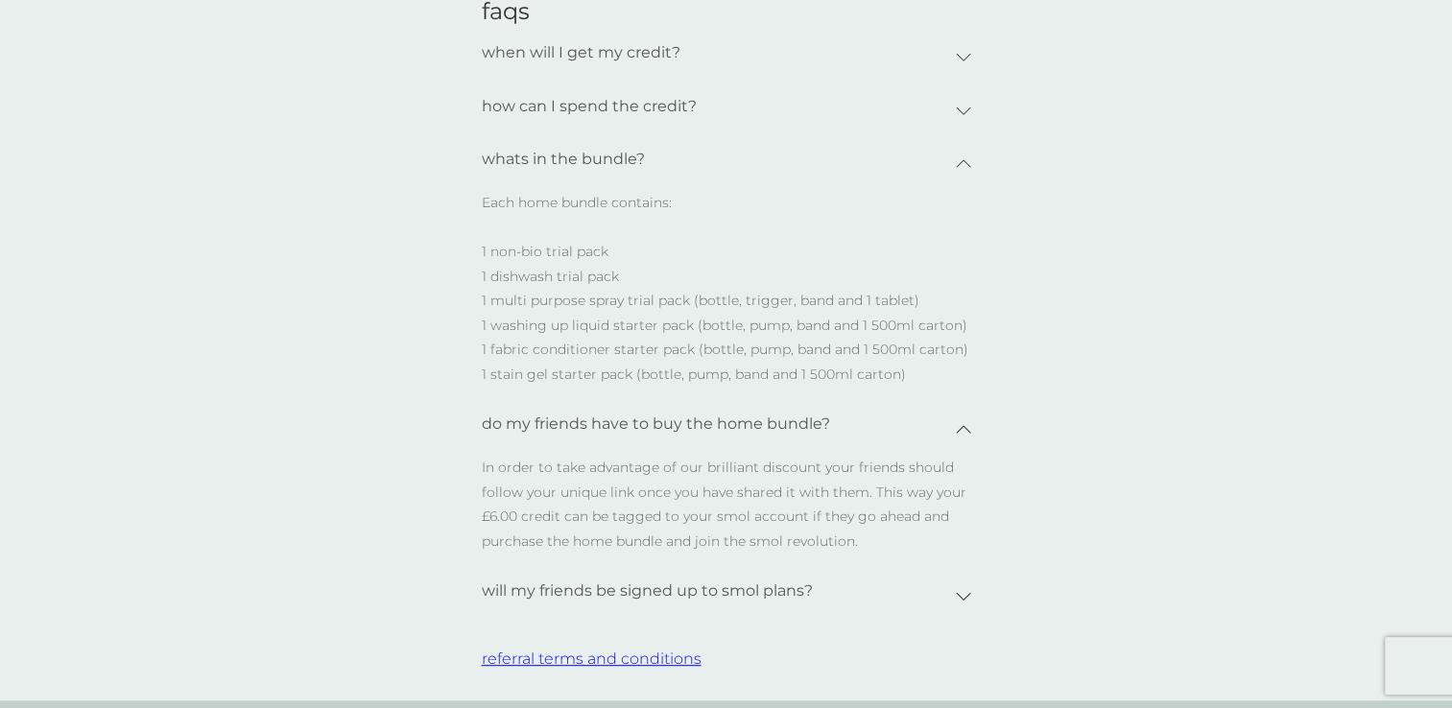
scroll to position [815, 0]
click at [962, 601] on div "will my friends be signed up to smol plans?" at bounding box center [726, 595] width 489 height 54
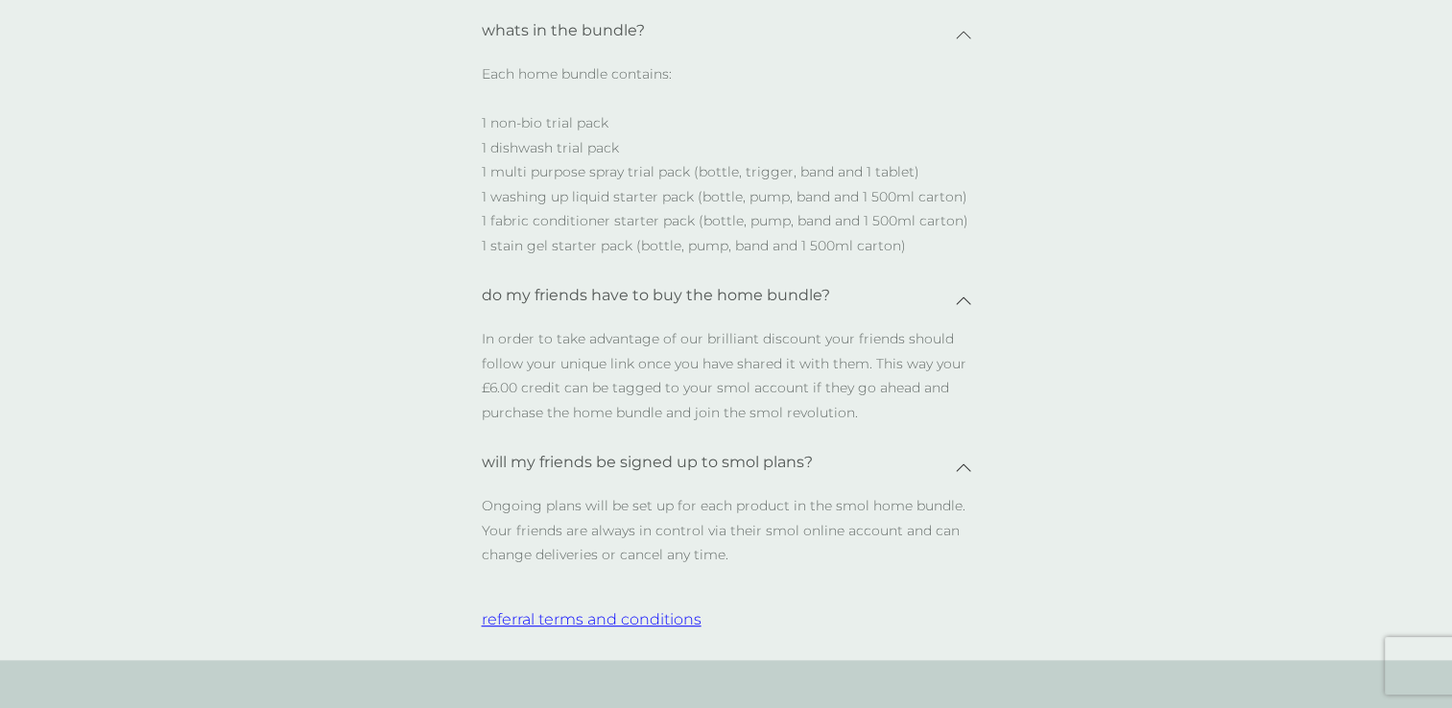
scroll to position [943, 0]
click at [960, 472] on div "will my friends be signed up to smol plans?" at bounding box center [726, 466] width 489 height 54
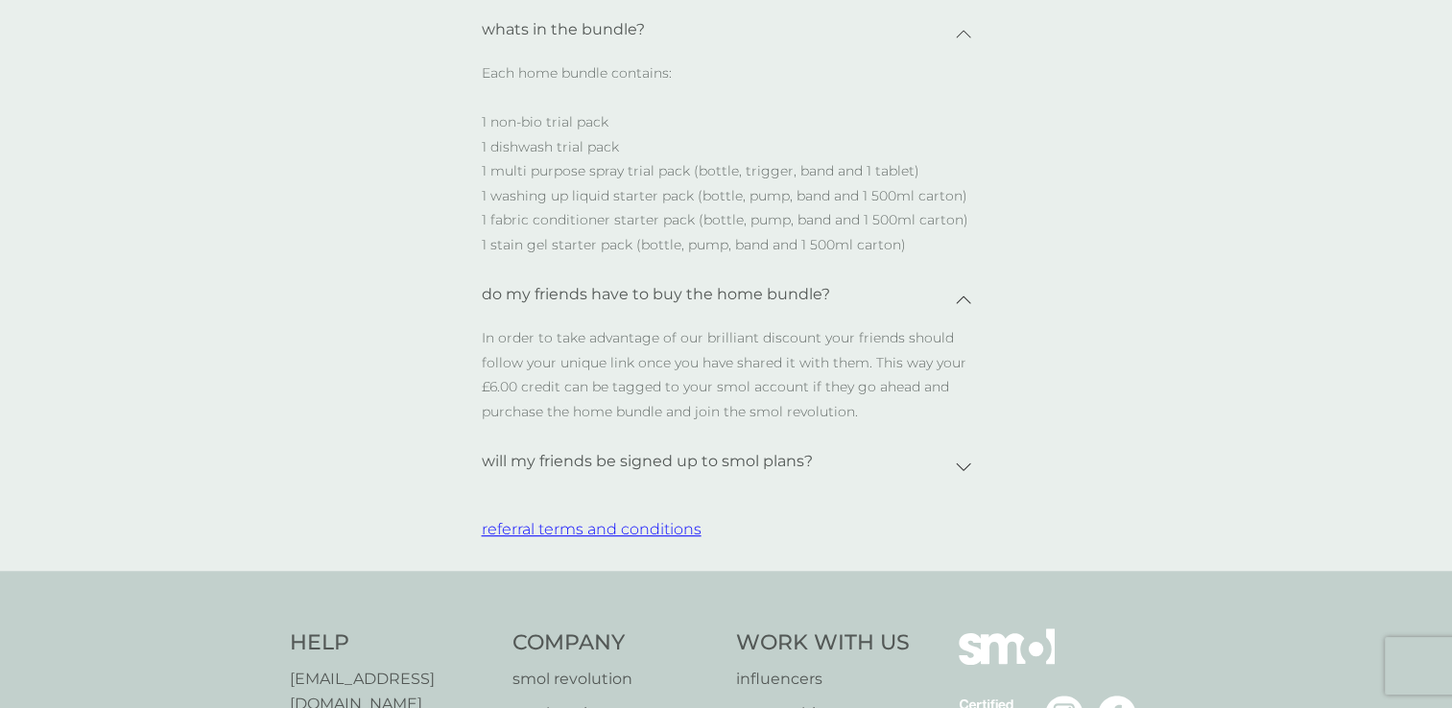
click at [958, 297] on icon at bounding box center [963, 300] width 15 height 9
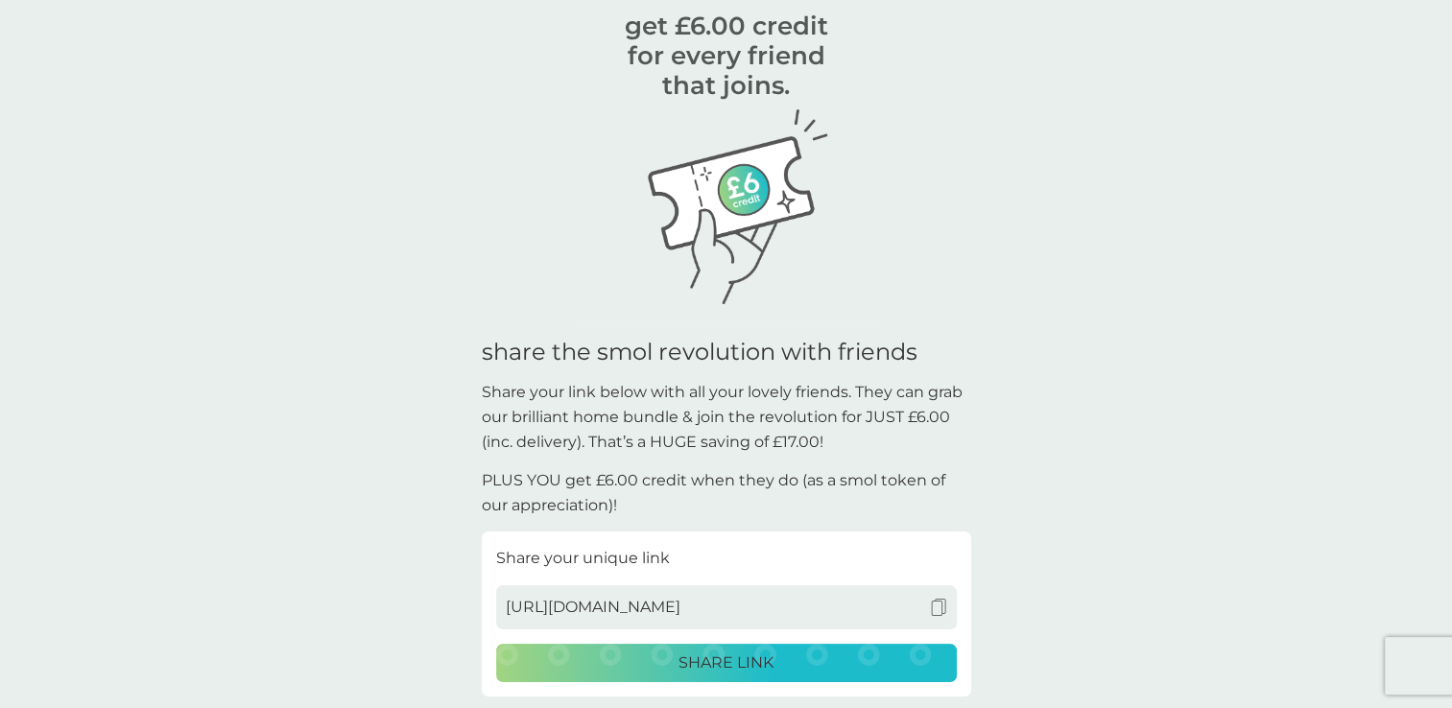
scroll to position [0, 0]
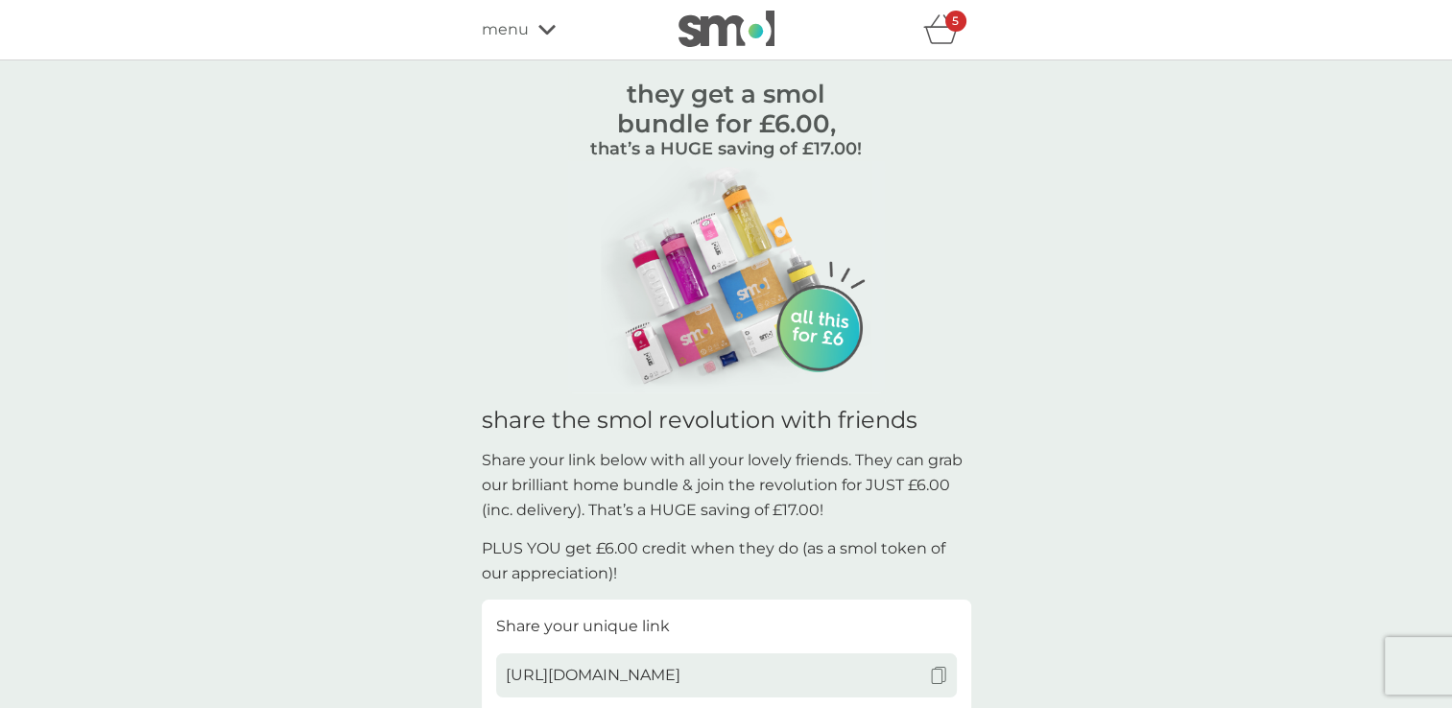
click at [549, 22] on div "menu" at bounding box center [563, 29] width 163 height 25
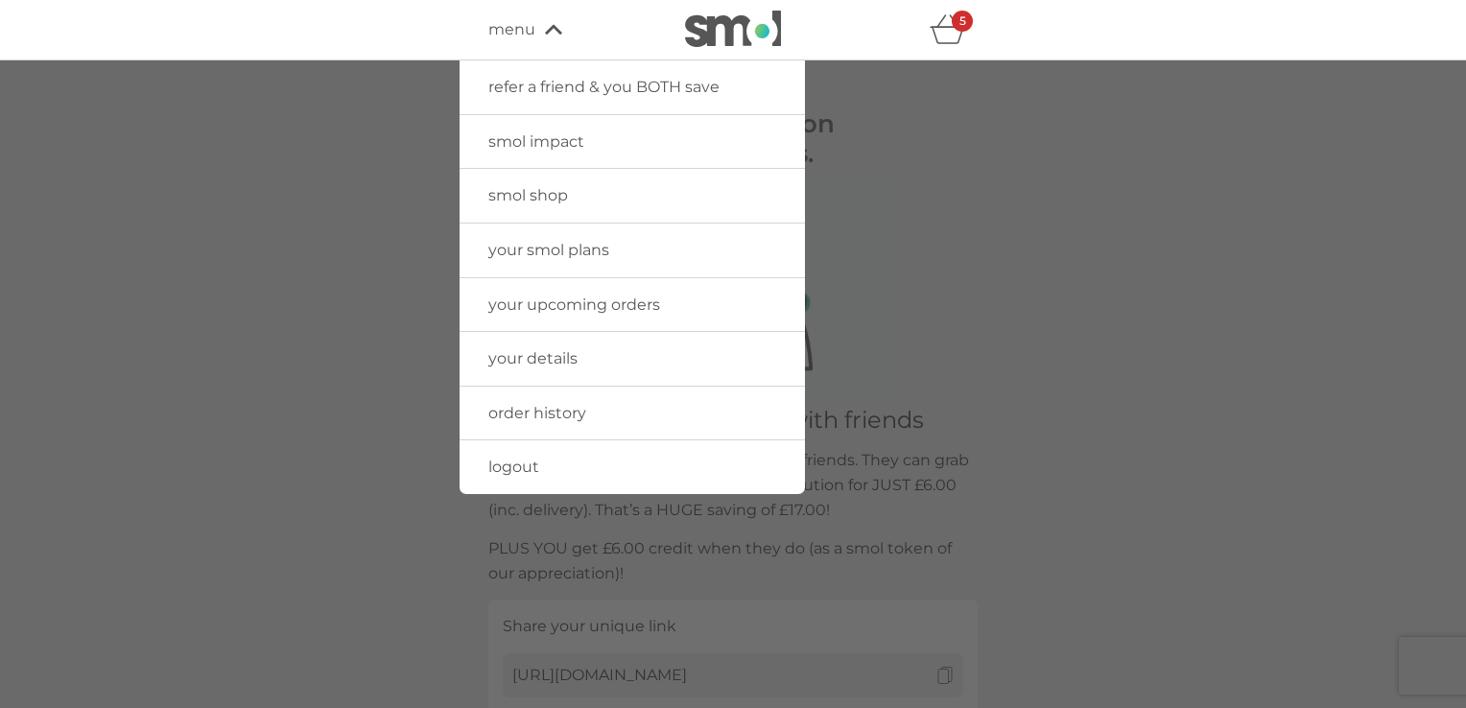
click at [942, 43] on icon "basket" at bounding box center [948, 35] width 33 height 17
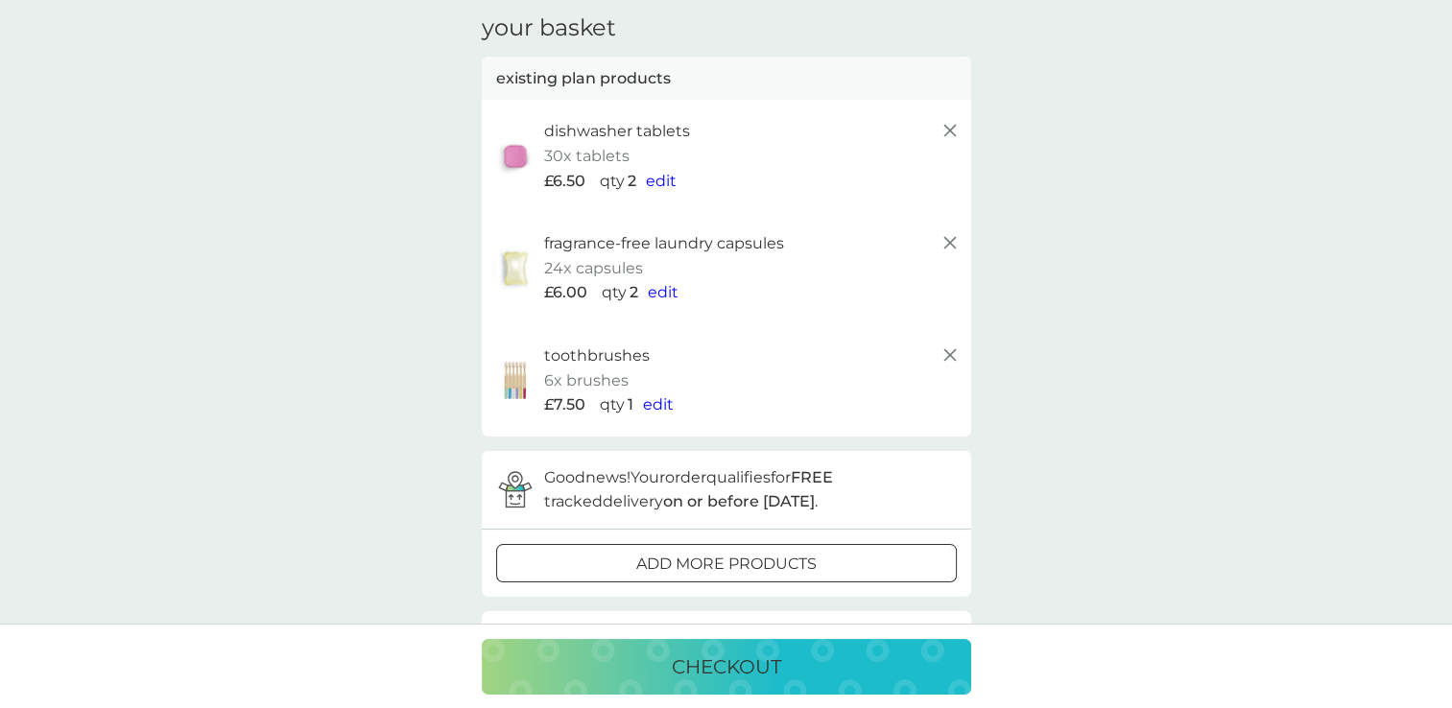
scroll to position [77, 0]
click at [943, 353] on icon at bounding box center [949, 351] width 23 height 23
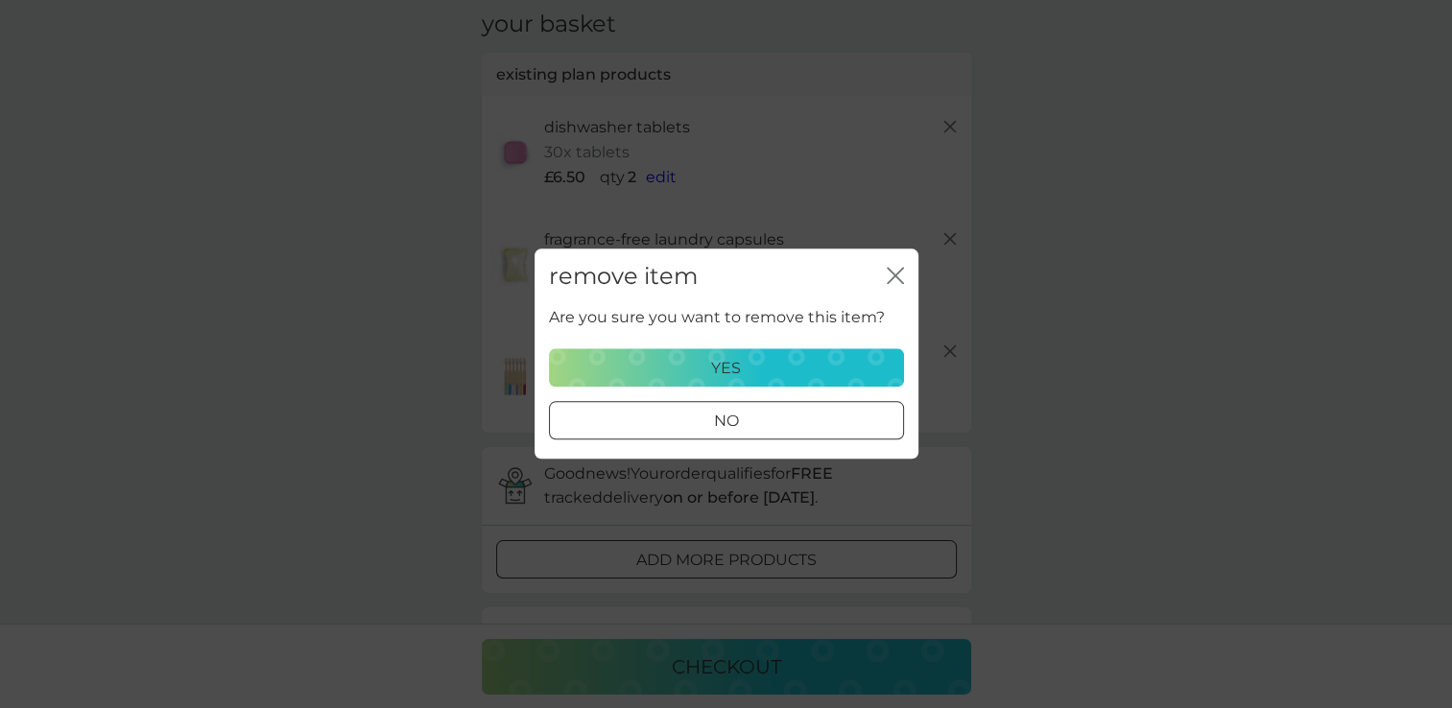
click at [768, 376] on div "yes" at bounding box center [726, 368] width 330 height 25
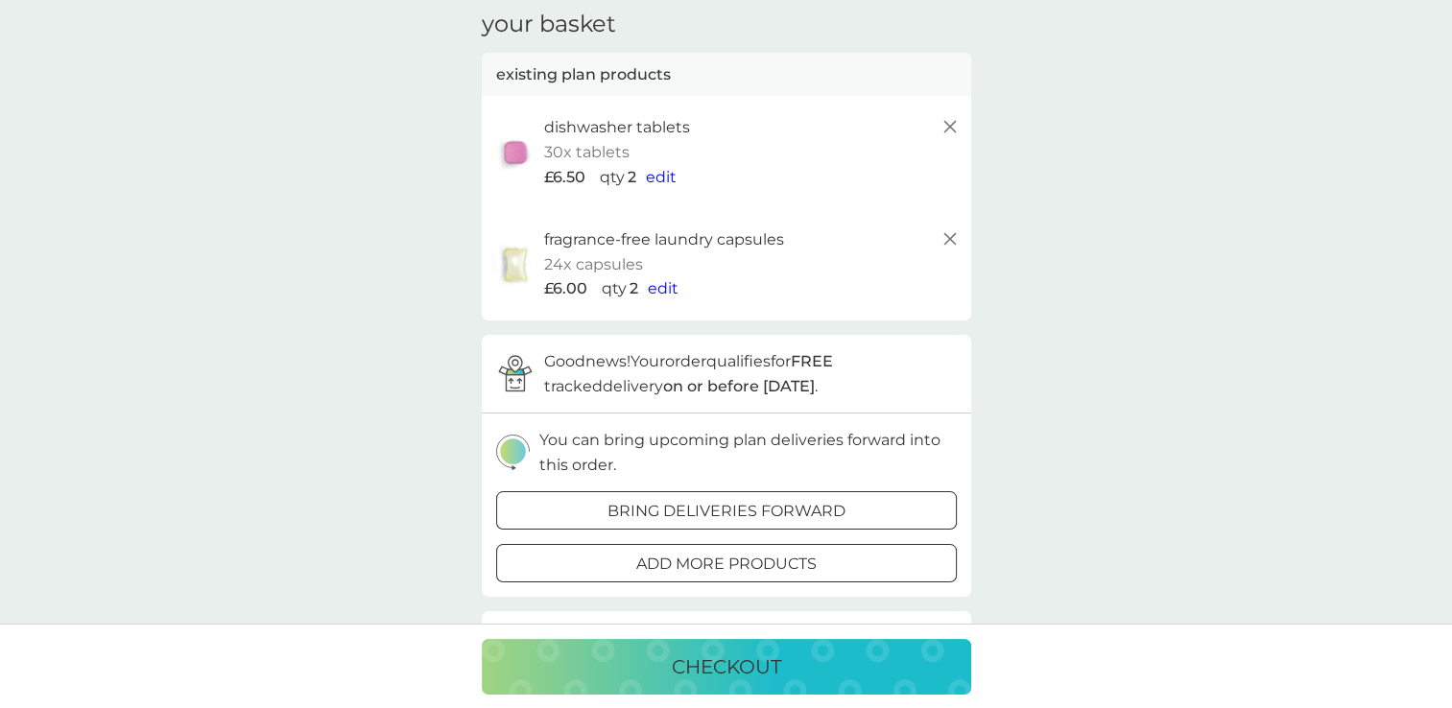
click at [662, 290] on span "edit" at bounding box center [663, 288] width 31 height 18
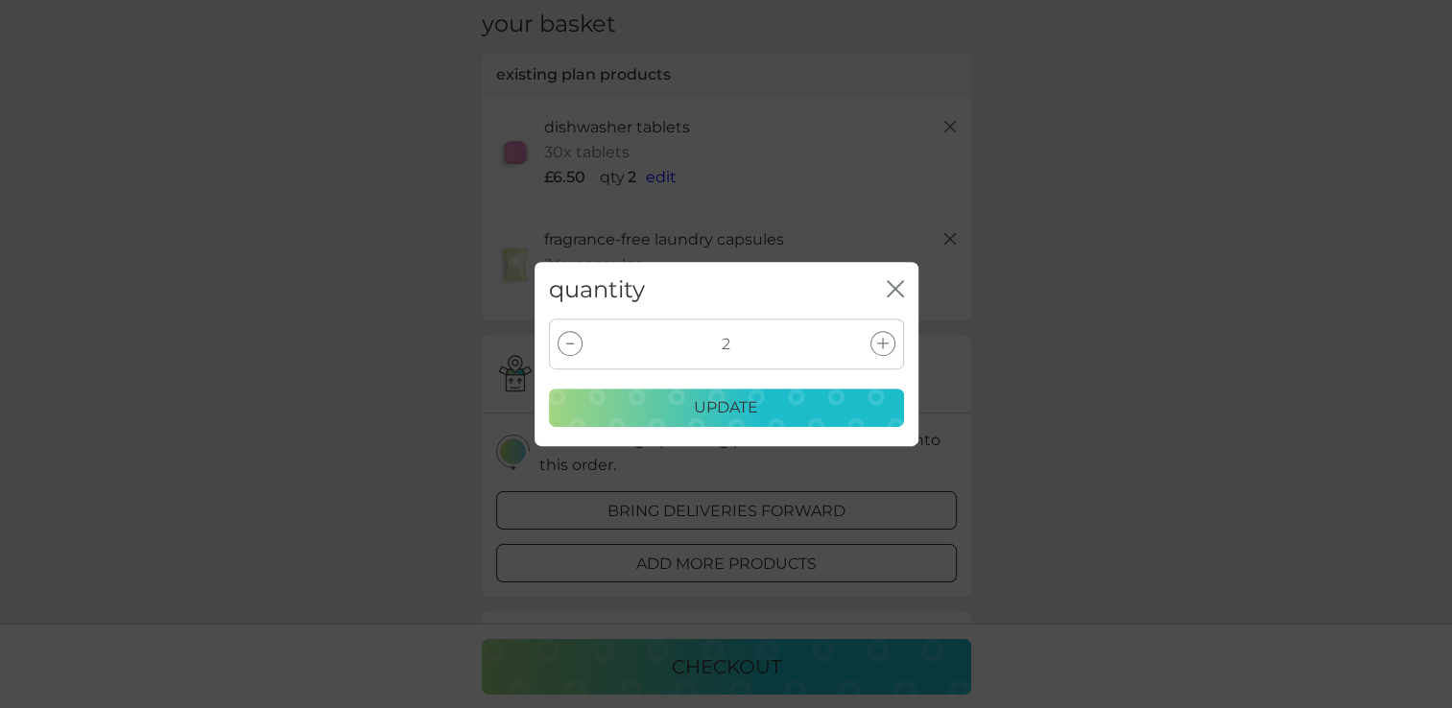
click at [566, 344] on icon at bounding box center [570, 345] width 8 height 2
click at [755, 409] on p "update" at bounding box center [726, 407] width 64 height 25
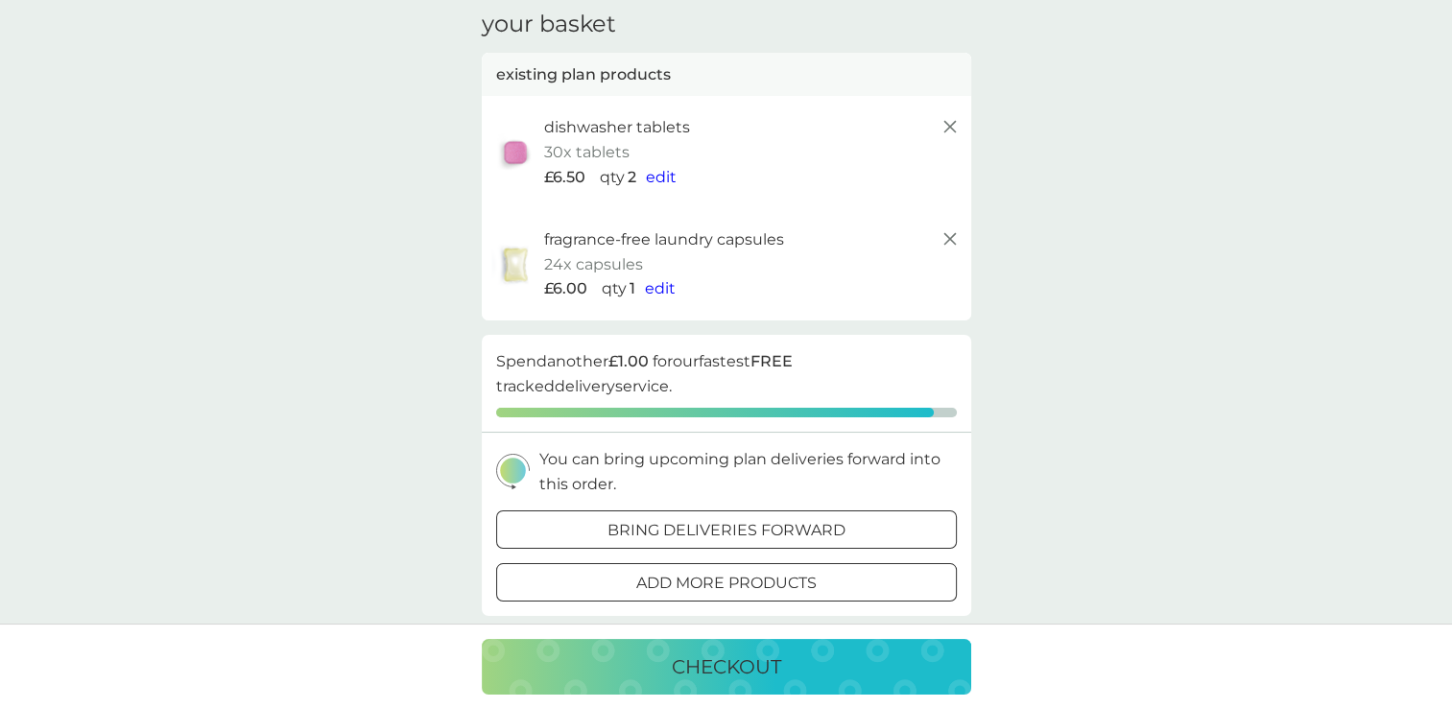
click at [938, 121] on icon at bounding box center [949, 126] width 23 height 23
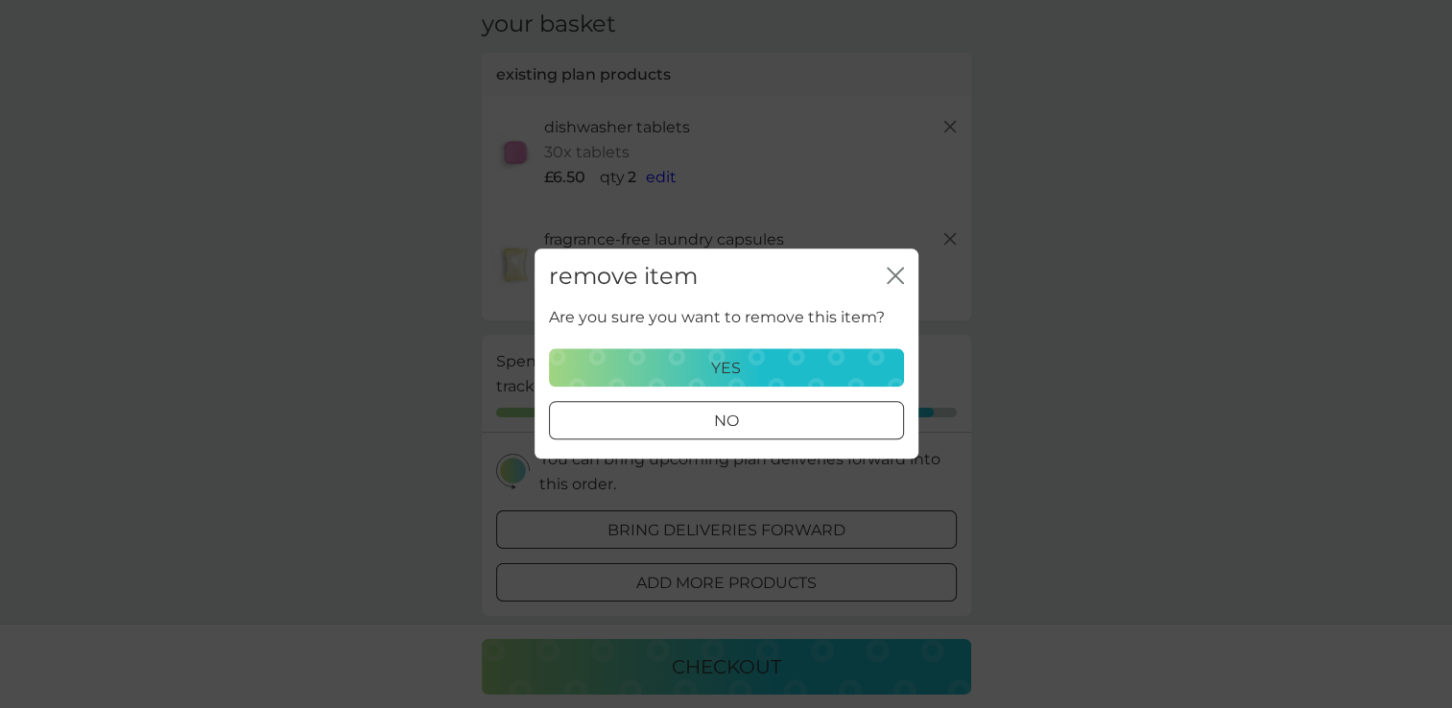
click at [744, 363] on div "yes" at bounding box center [726, 368] width 330 height 25
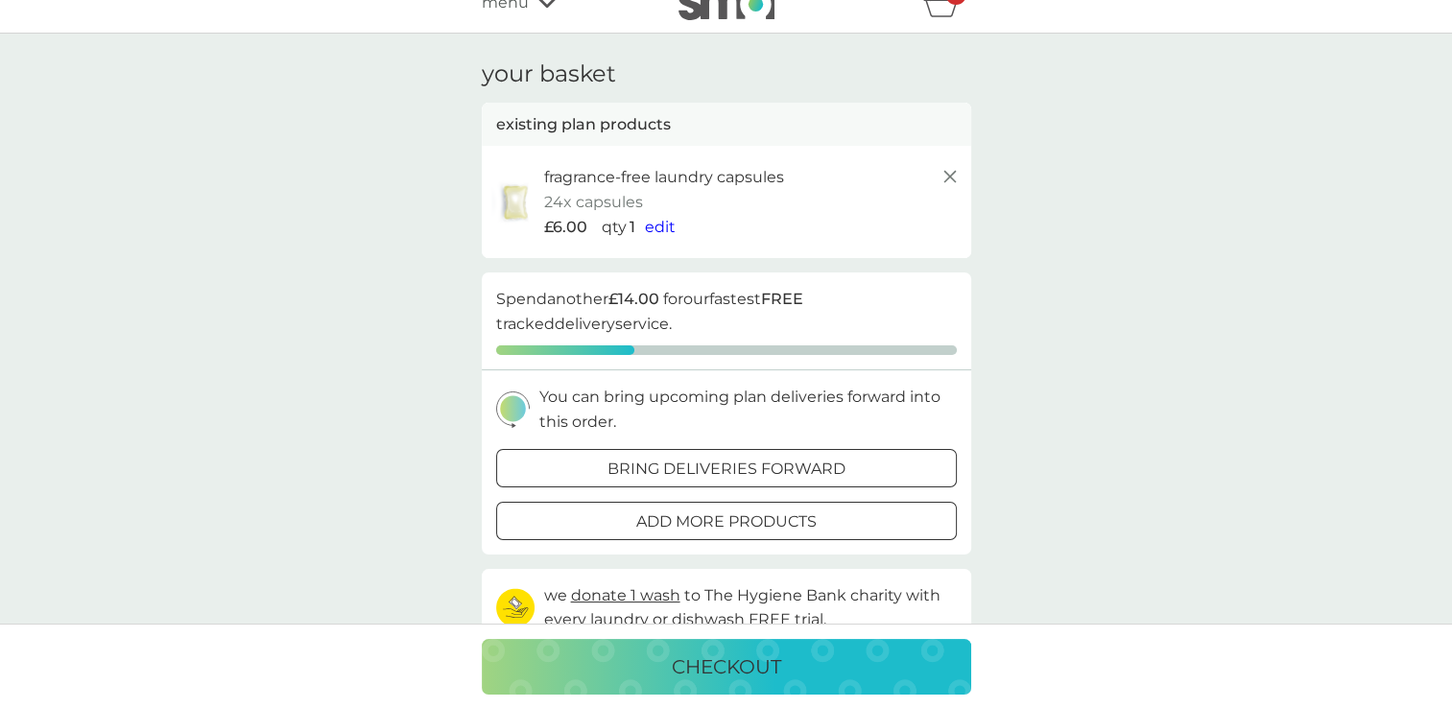
scroll to position [0, 0]
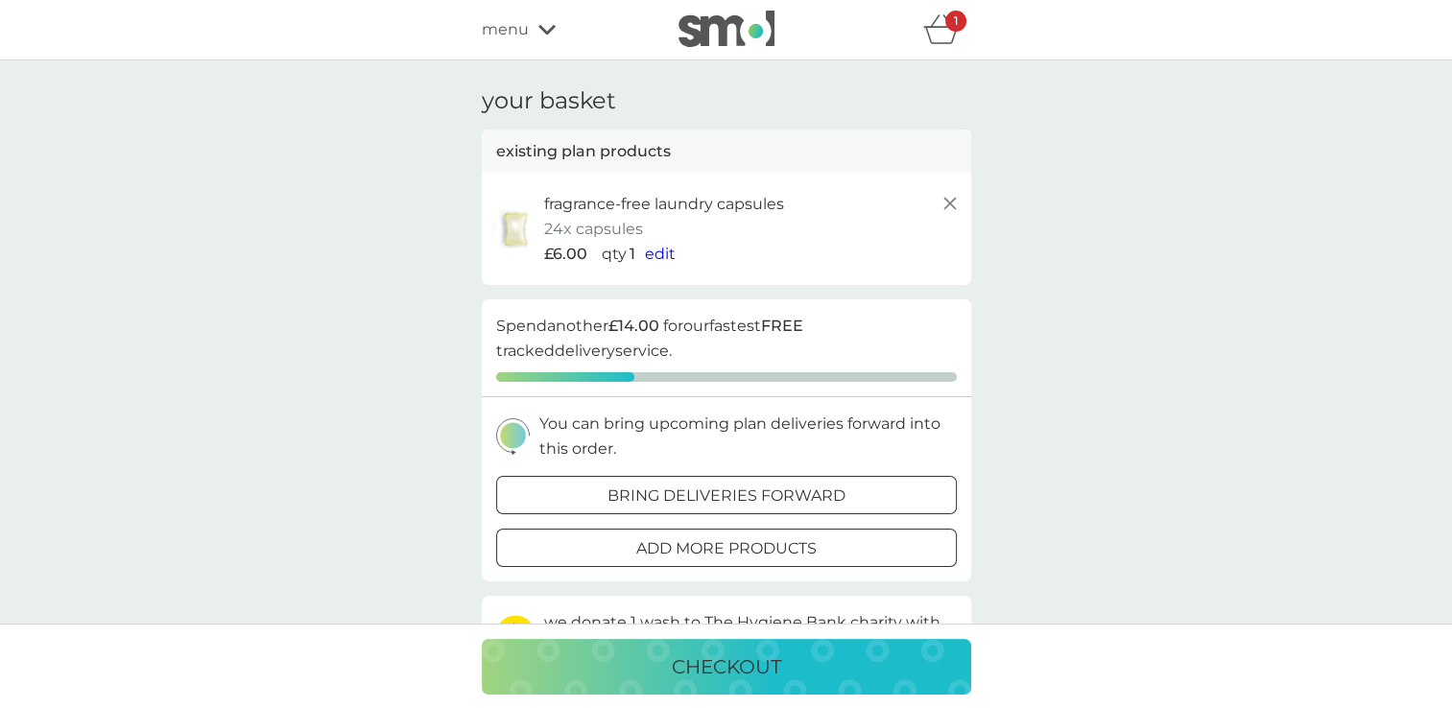
click at [948, 215] on icon at bounding box center [949, 203] width 23 height 23
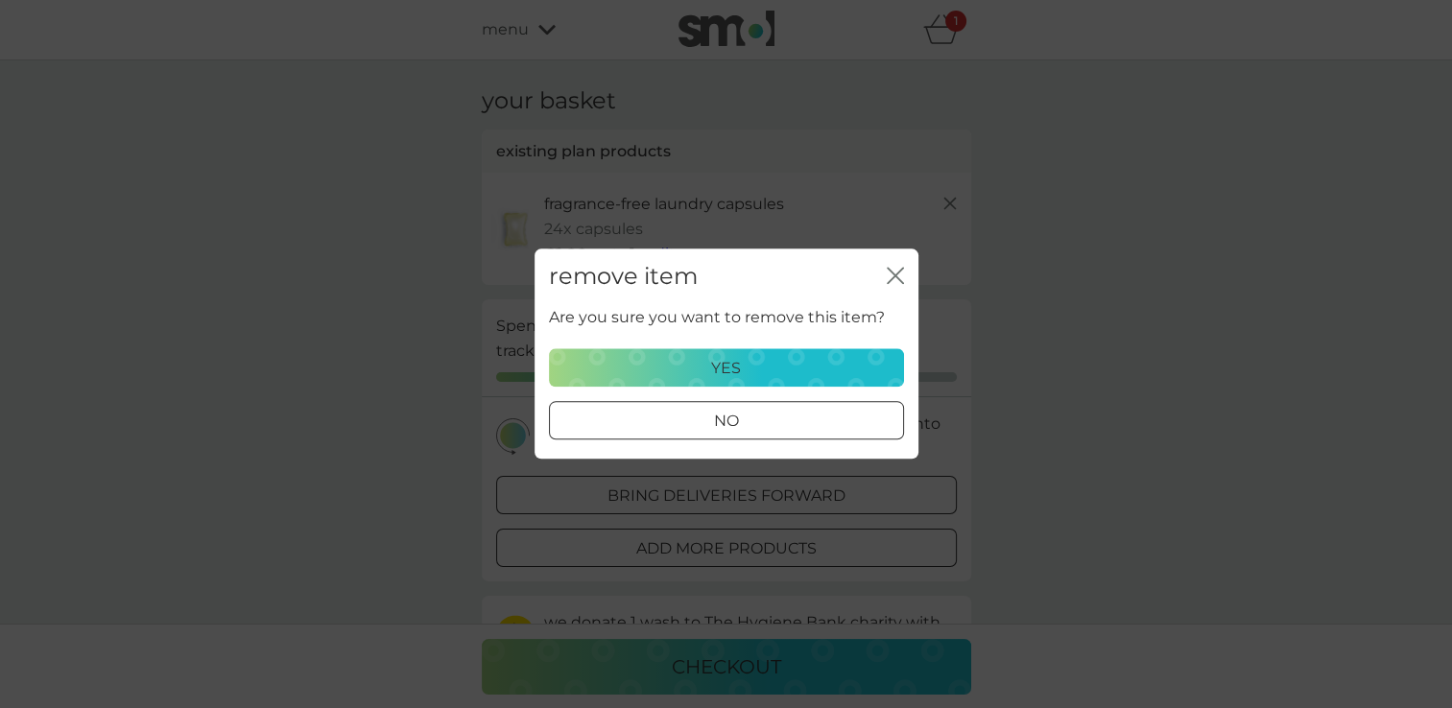
click at [747, 364] on div "yes" at bounding box center [726, 368] width 330 height 25
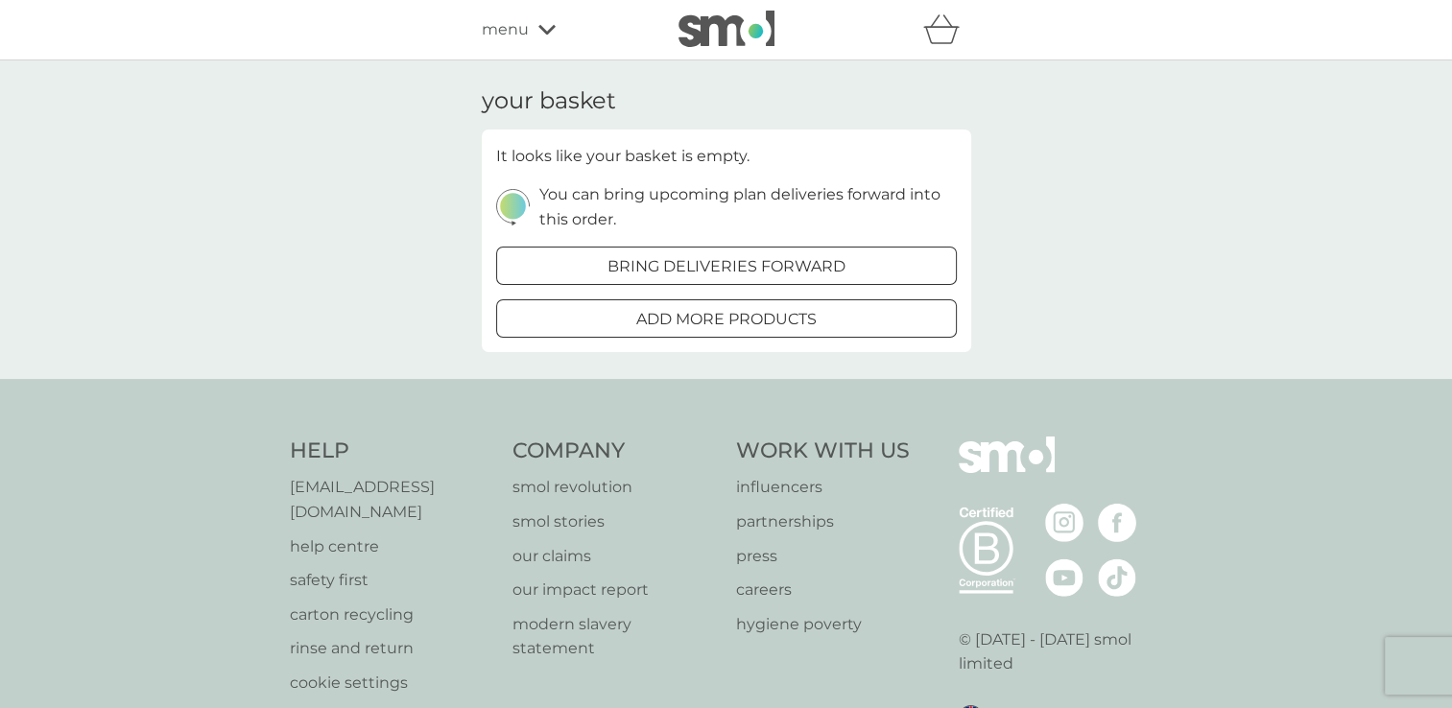
click at [546, 31] on icon at bounding box center [546, 30] width 17 height 10
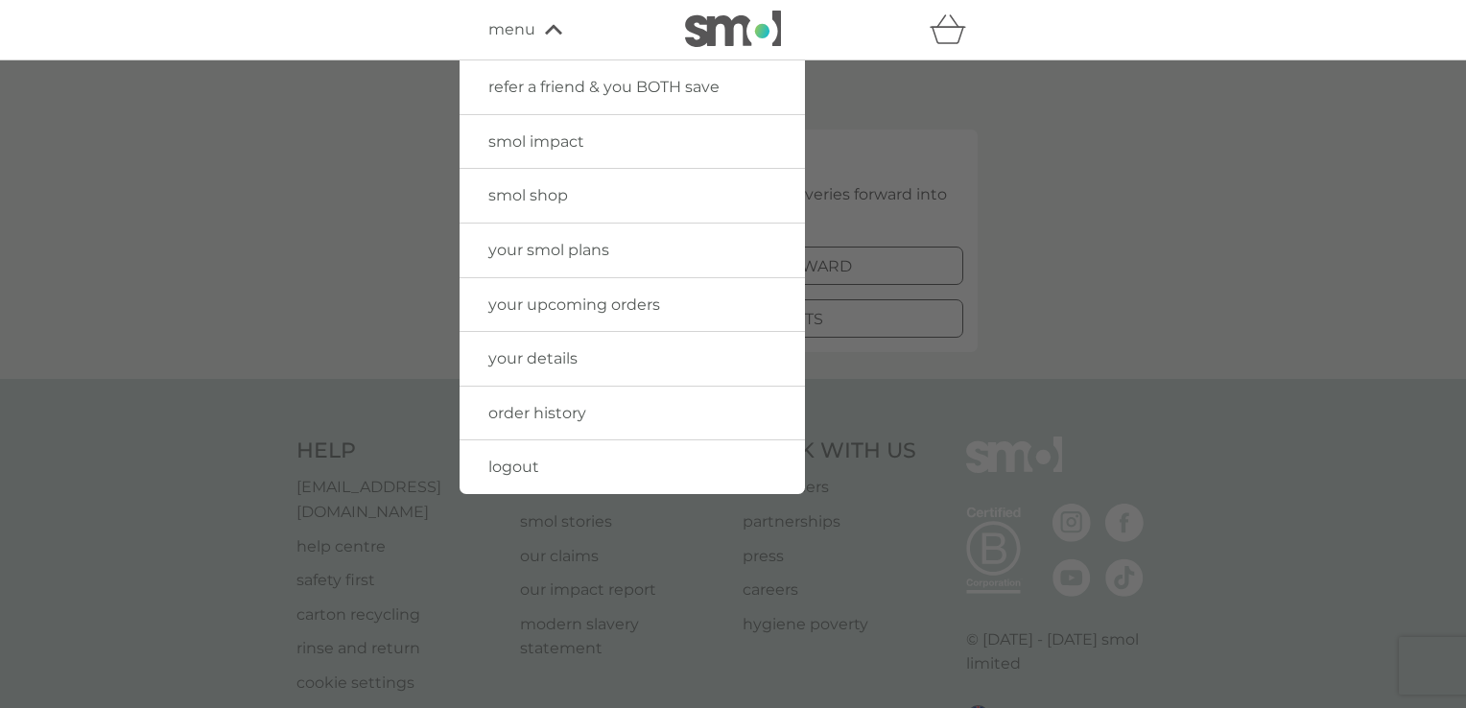
click at [557, 189] on span "smol shop" at bounding box center [528, 195] width 80 height 18
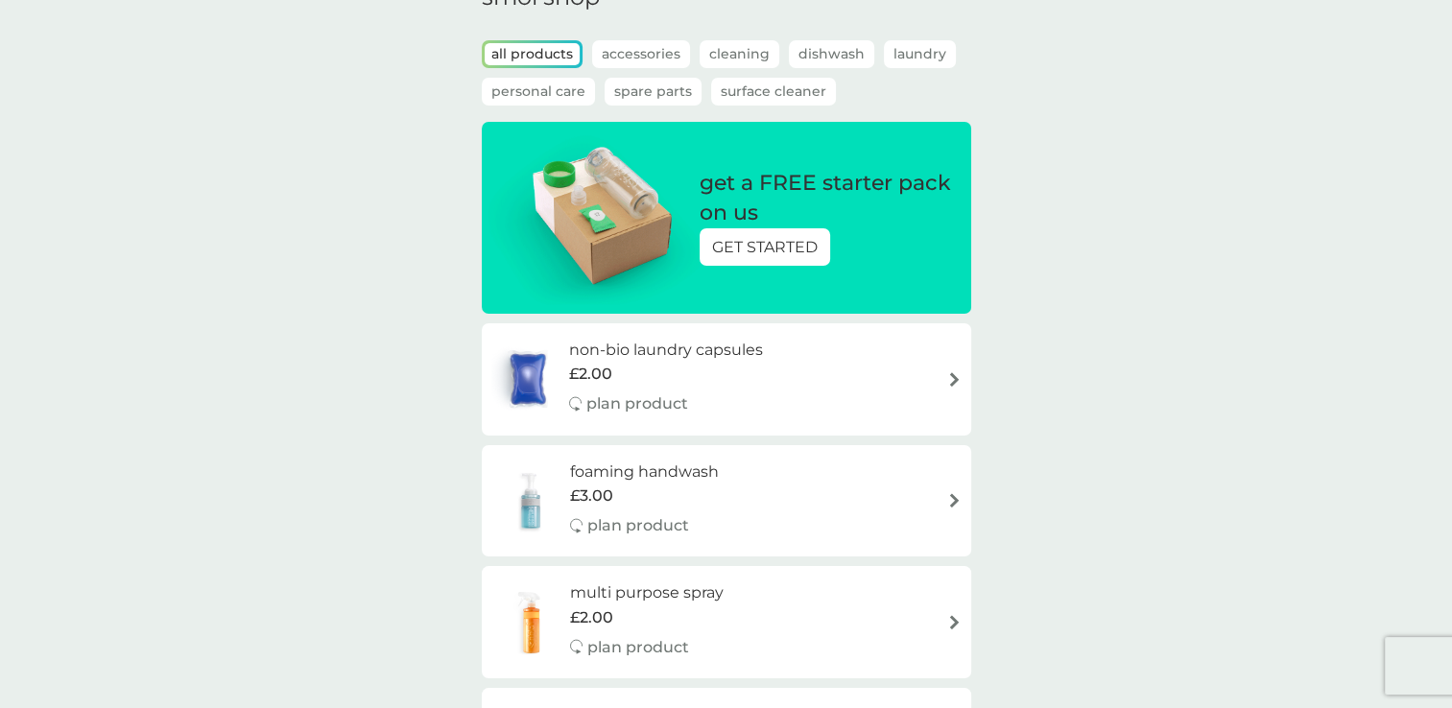
scroll to position [106, 0]
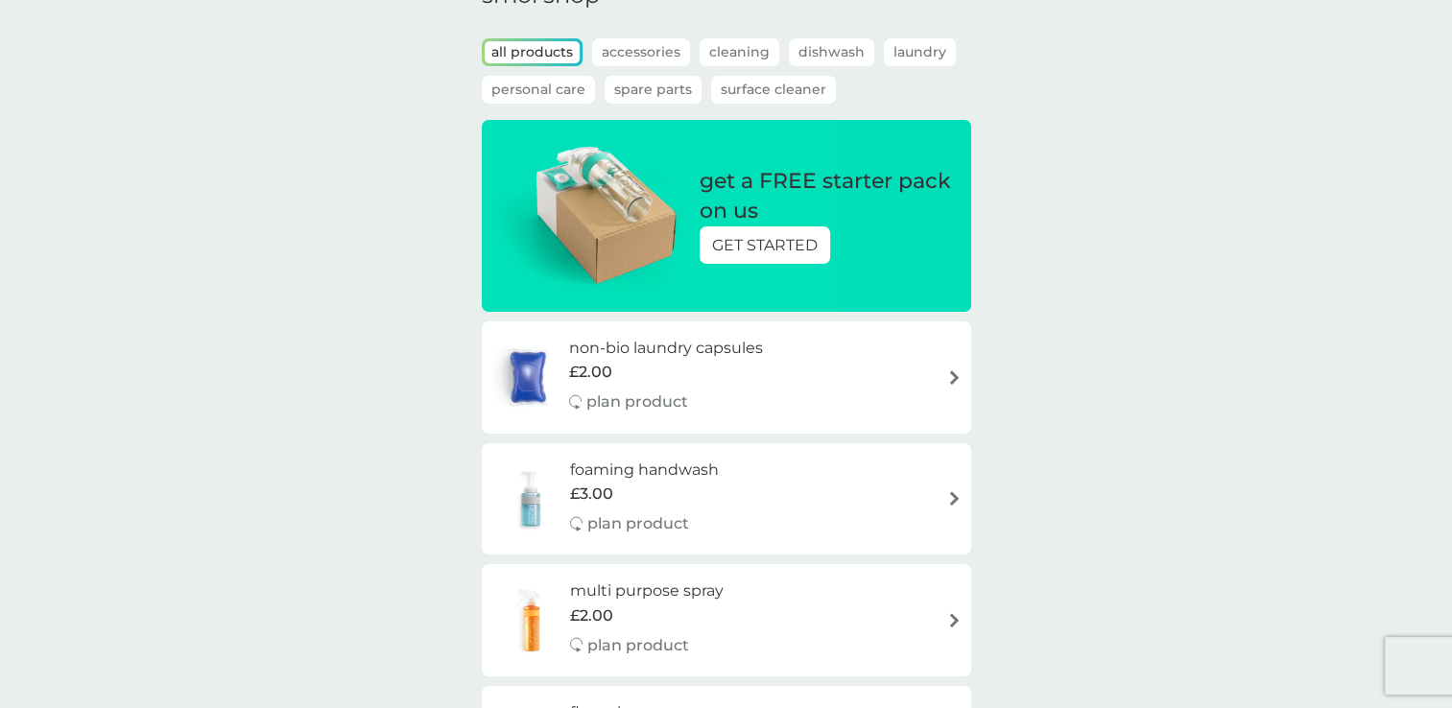
click at [799, 244] on p "GET STARTED" at bounding box center [765, 245] width 106 height 25
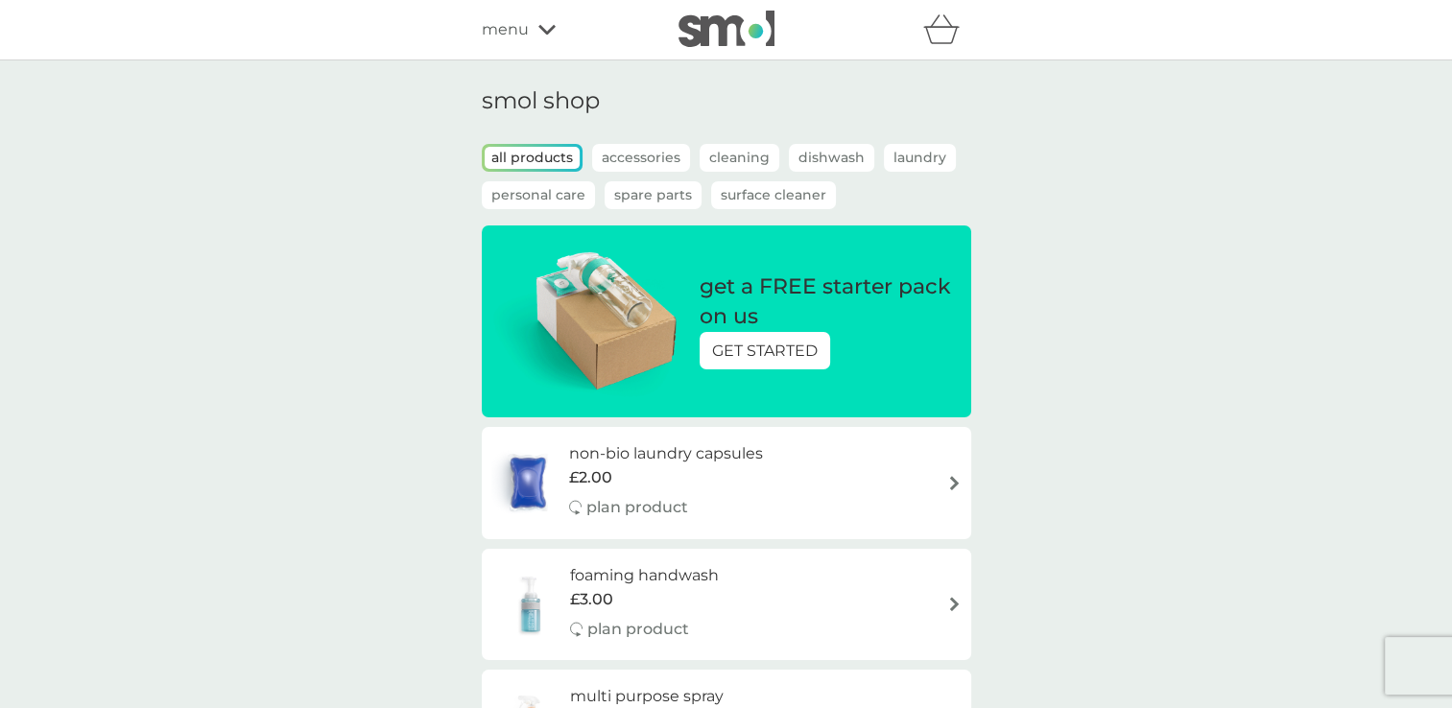
click at [549, 31] on icon at bounding box center [546, 30] width 17 height 10
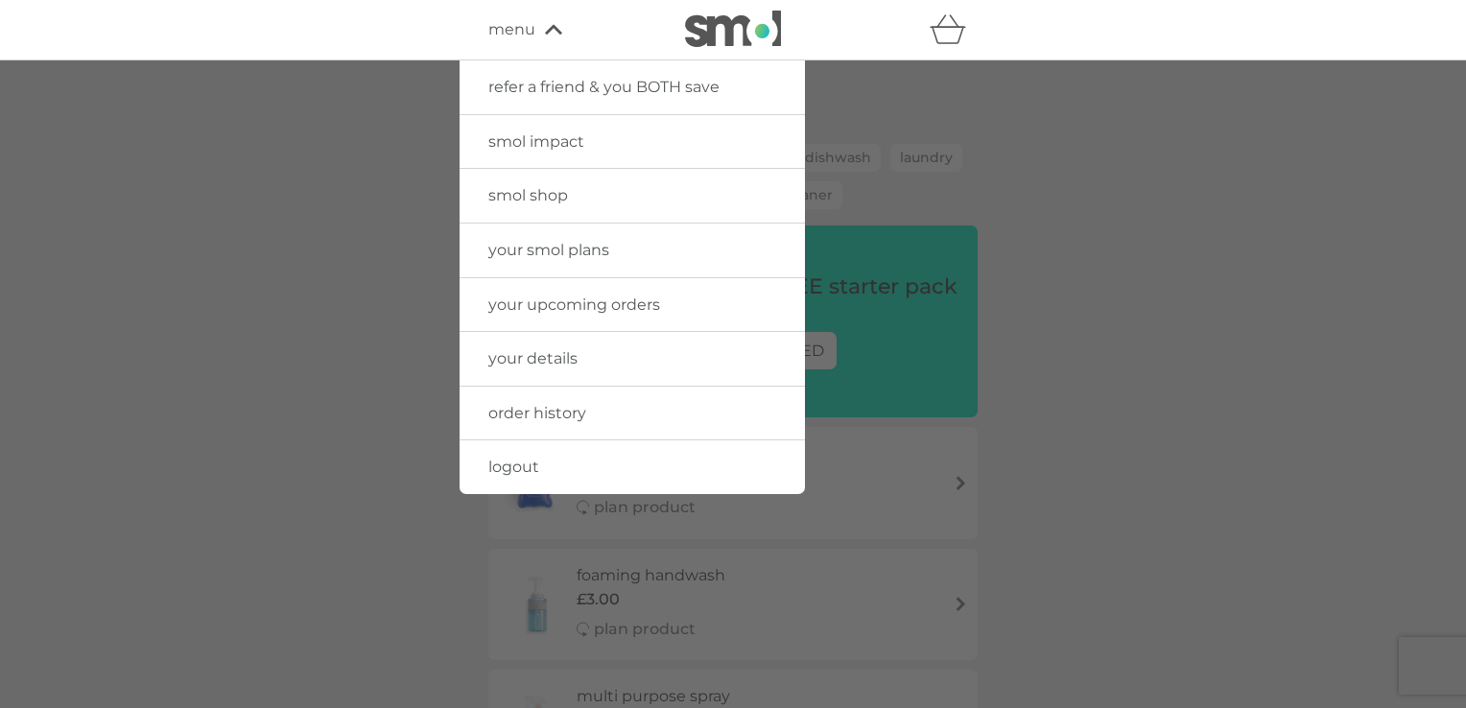
click at [537, 473] on span "logout" at bounding box center [513, 467] width 51 height 18
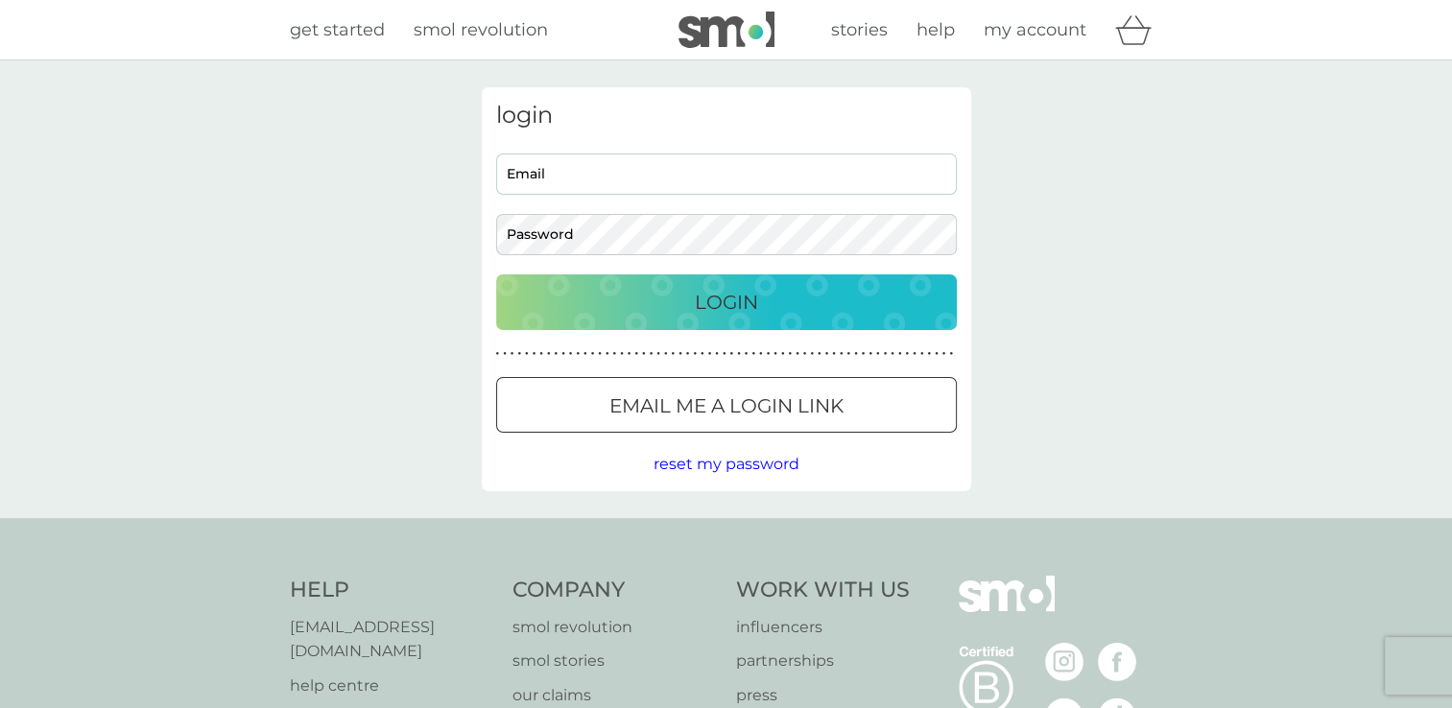
type input "ali_g0208@yahoo.co.uk"
click at [345, 34] on span "get started" at bounding box center [337, 29] width 95 height 21
